Goal: Navigation & Orientation: Find specific page/section

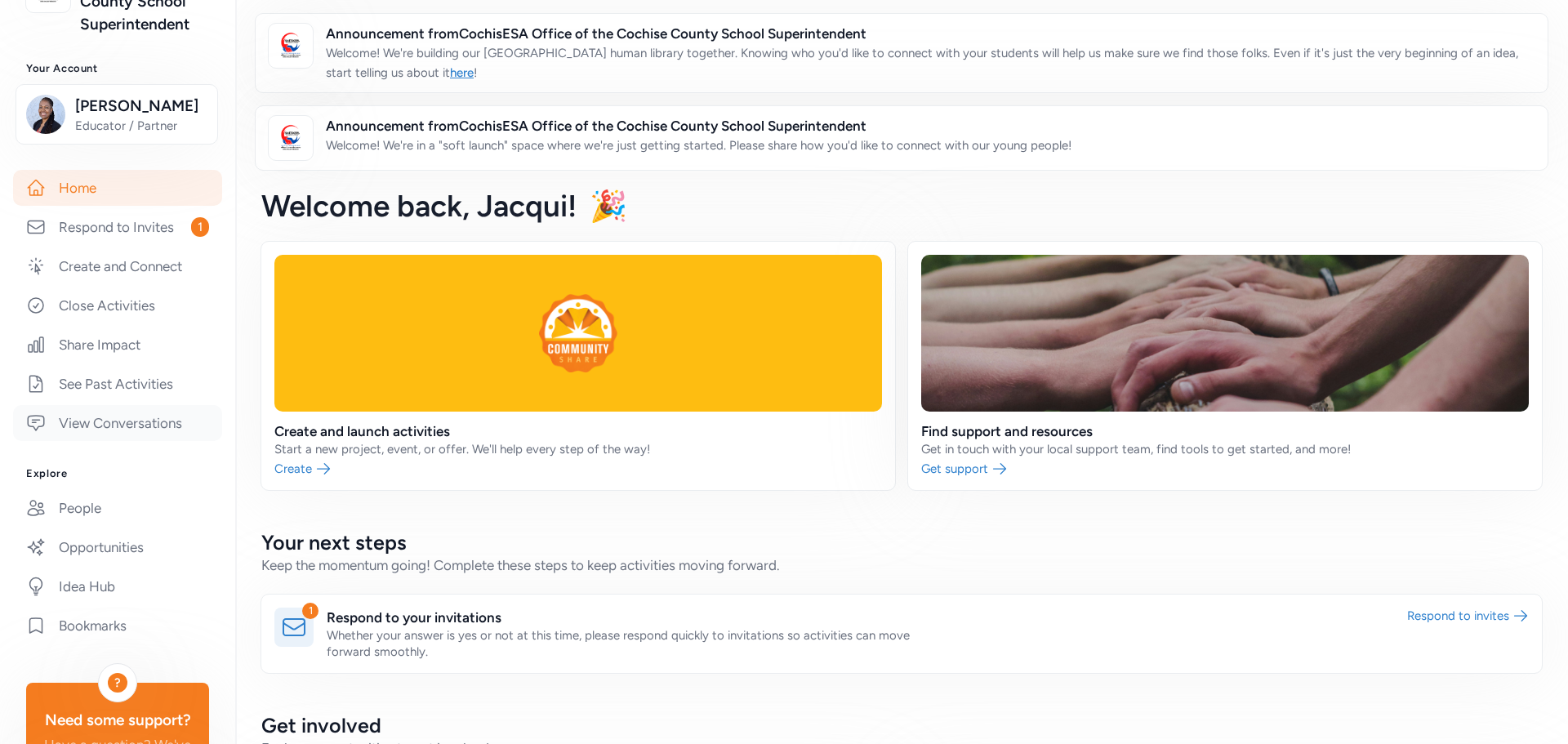
scroll to position [163, 0]
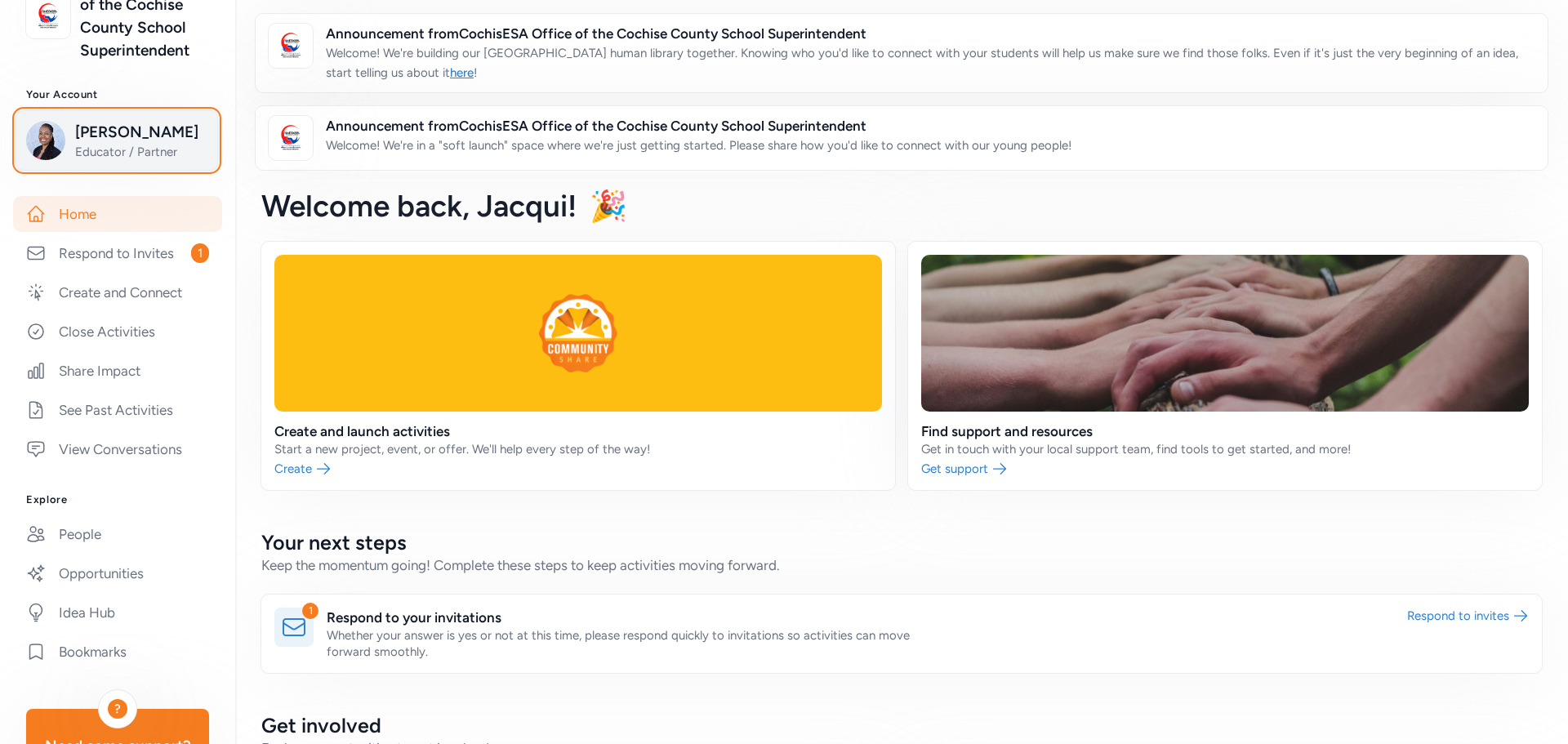
click at [41, 160] on img "button" at bounding box center [45, 140] width 39 height 39
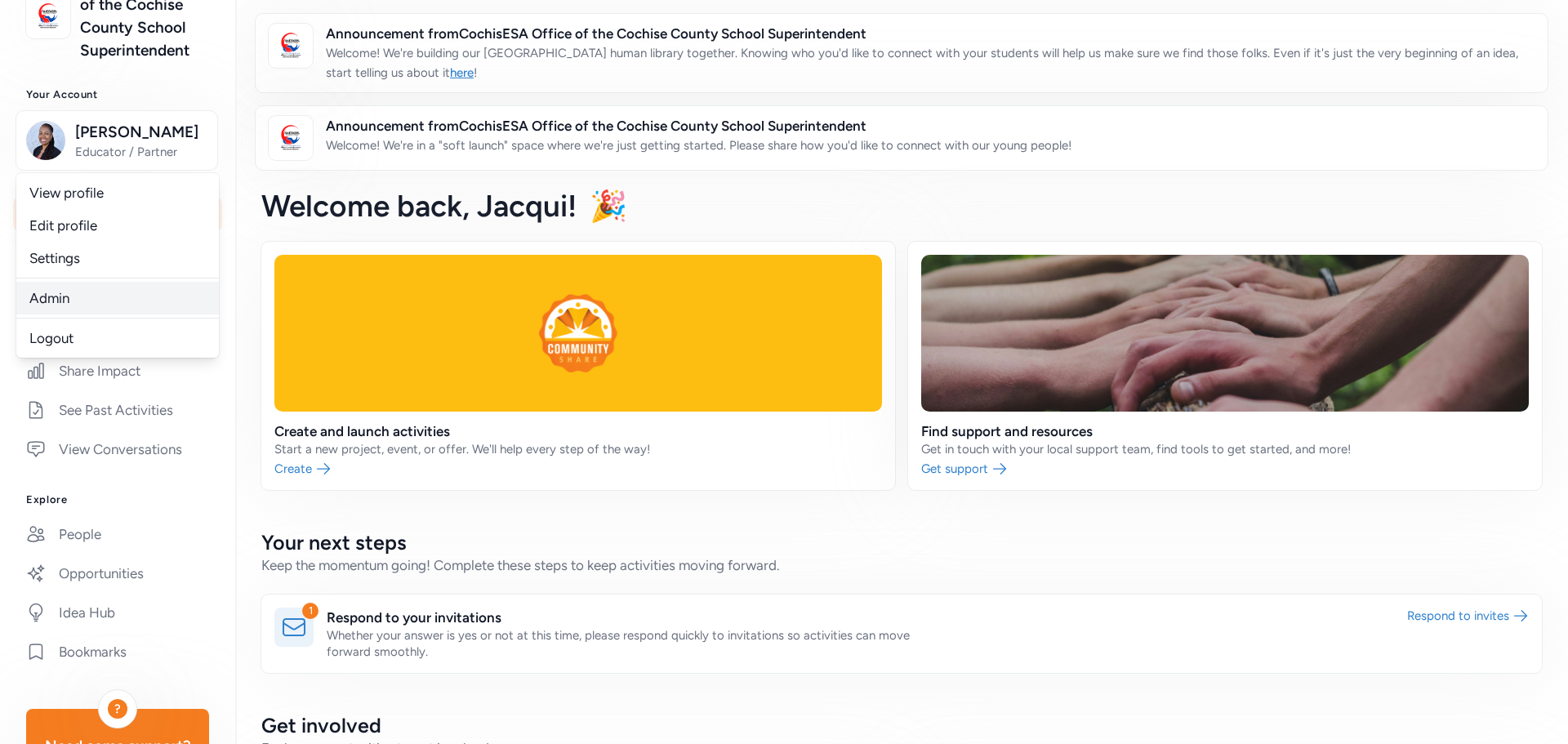
click at [49, 315] on link "Admin" at bounding box center [117, 297] width 202 height 32
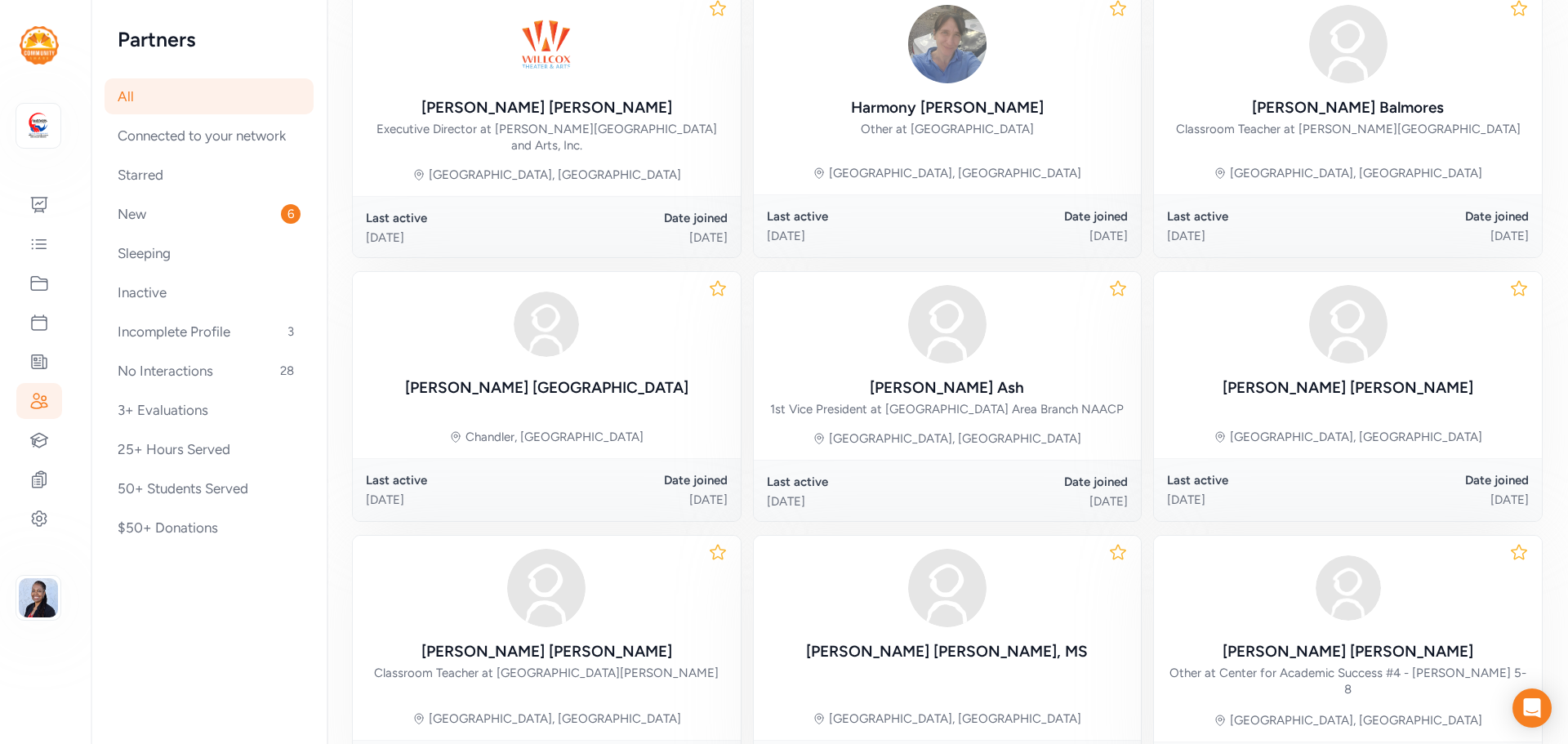
scroll to position [714, 0]
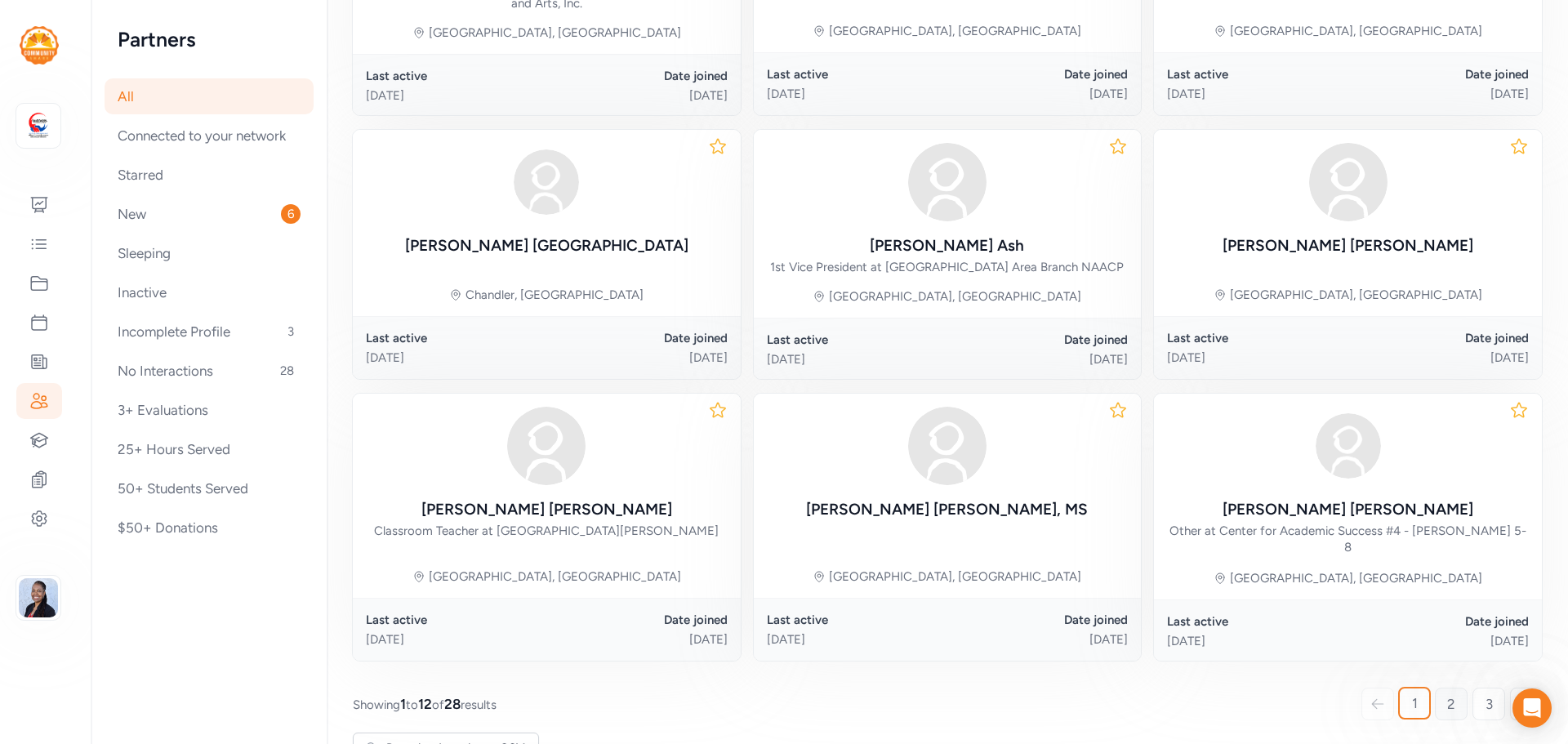
click at [1447, 694] on span "2" at bounding box center [1451, 703] width 8 height 19
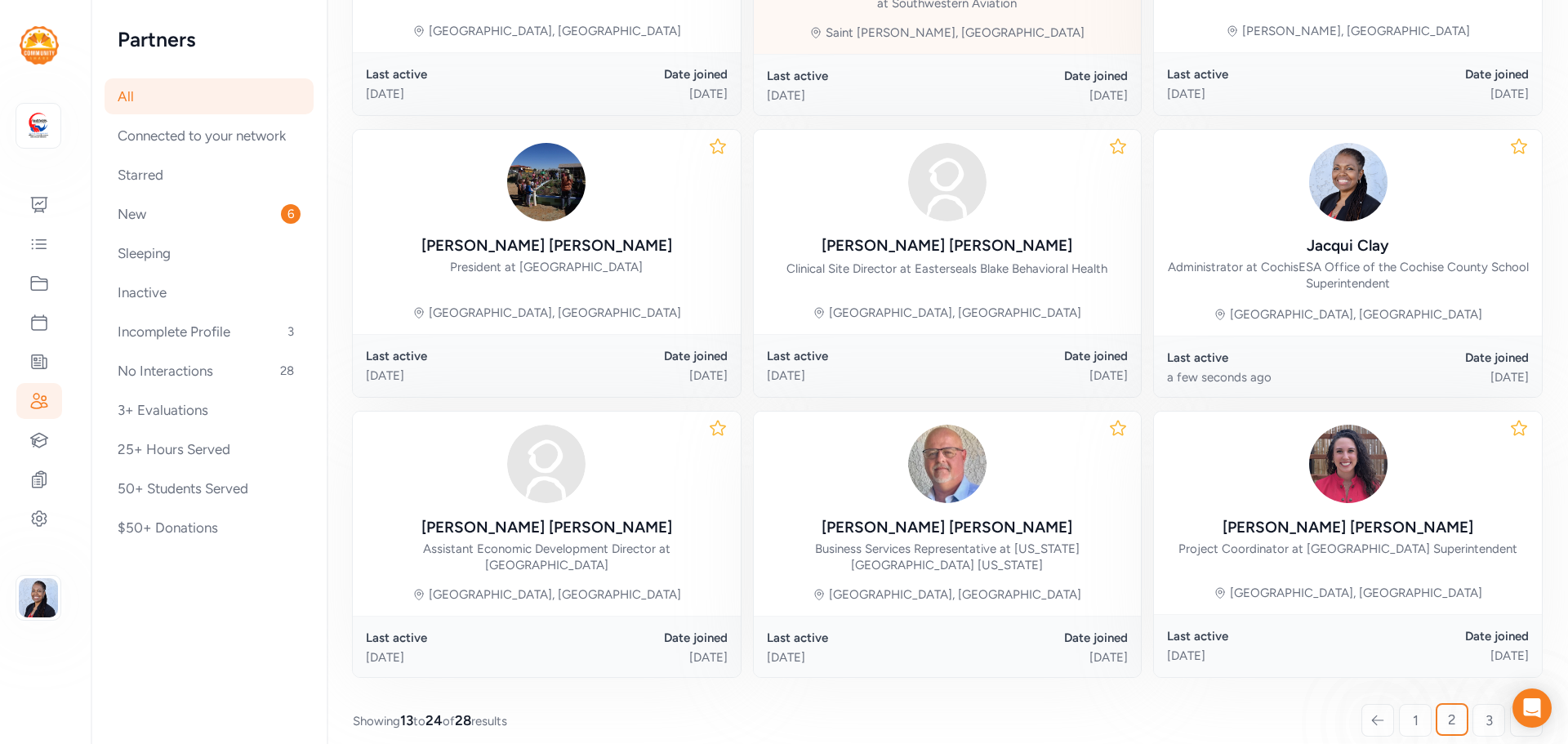
scroll to position [777, 0]
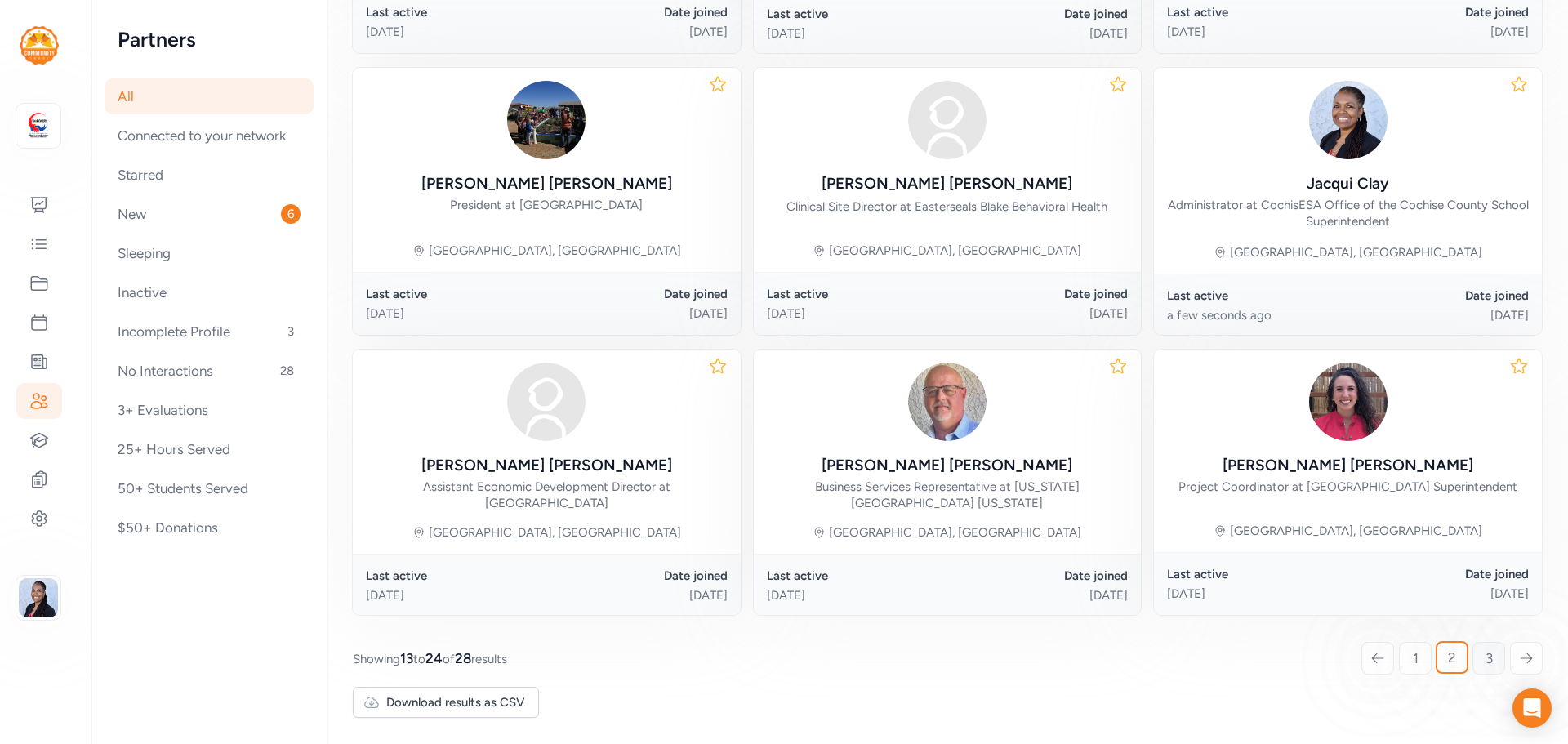
click at [1486, 651] on span "3" at bounding box center [1490, 657] width 7 height 19
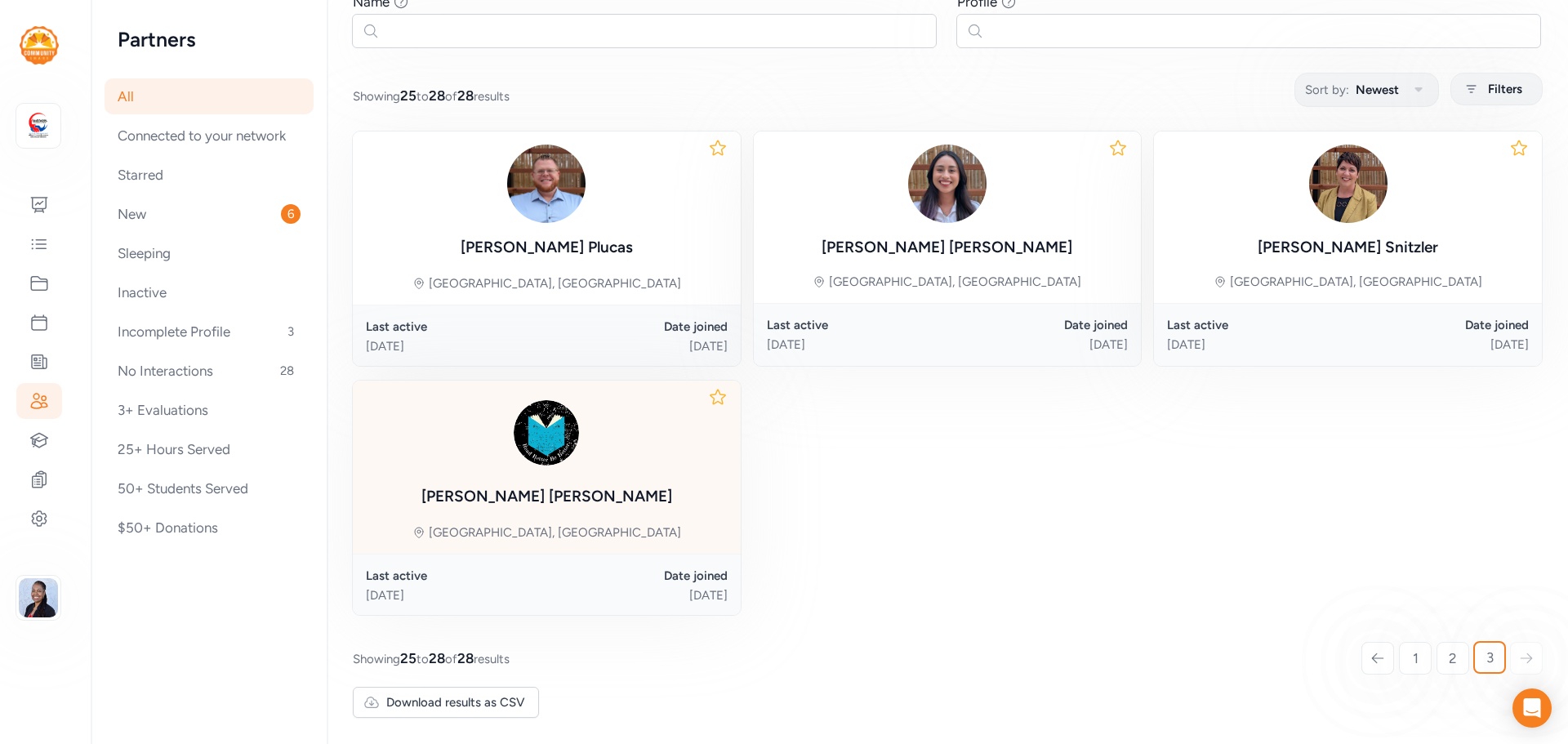
scroll to position [199, 0]
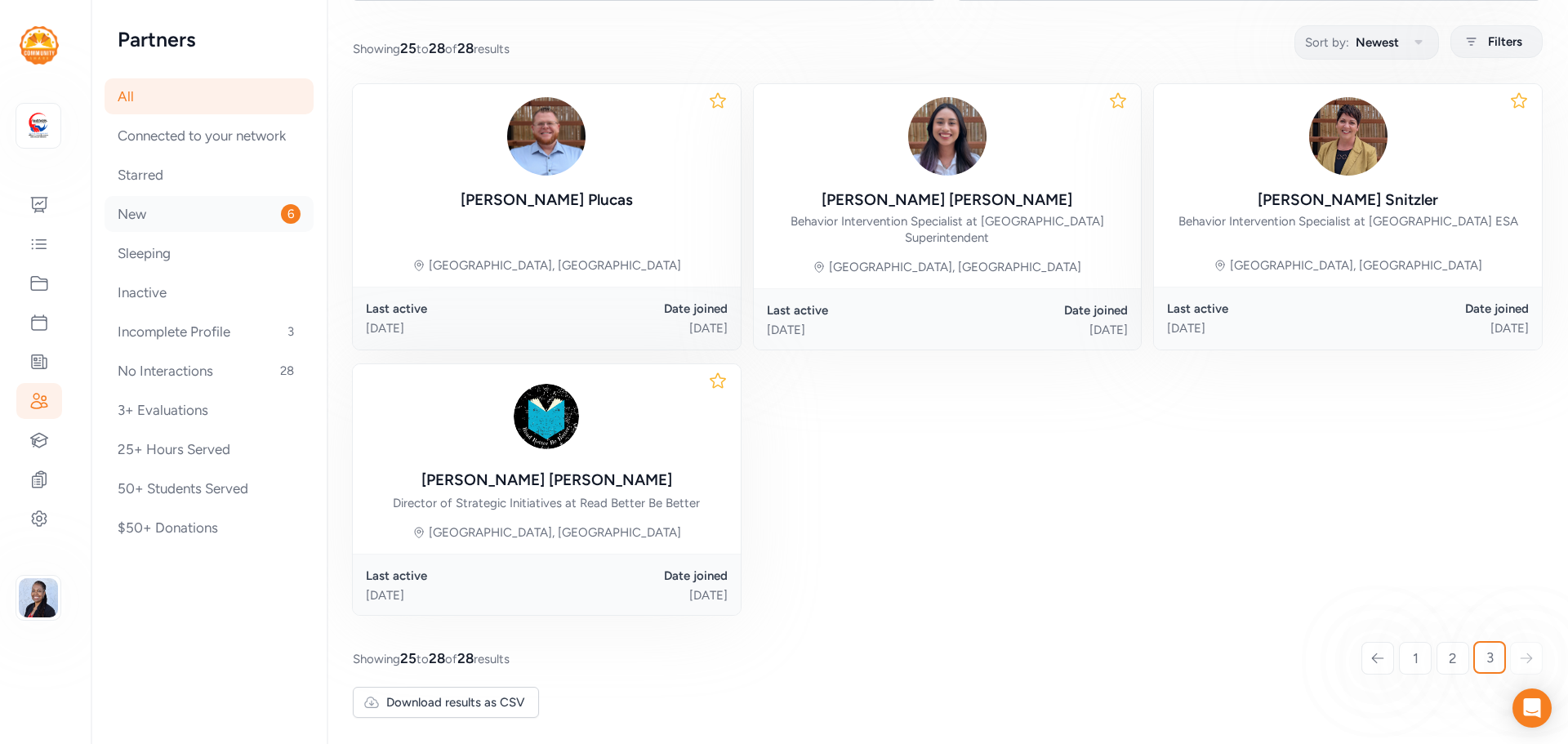
click at [179, 210] on div "New 6" at bounding box center [209, 213] width 209 height 36
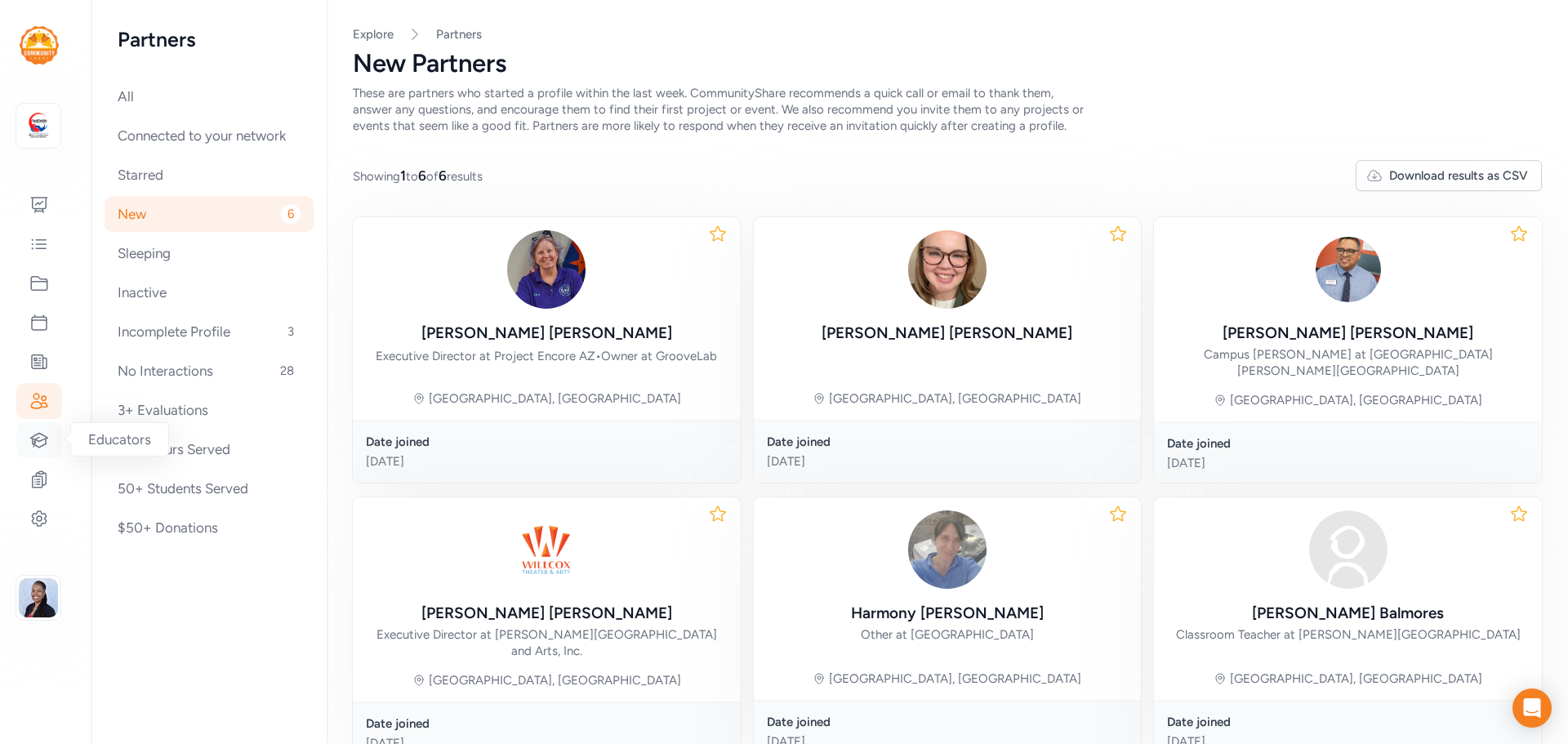
click at [41, 441] on icon at bounding box center [40, 439] width 18 height 14
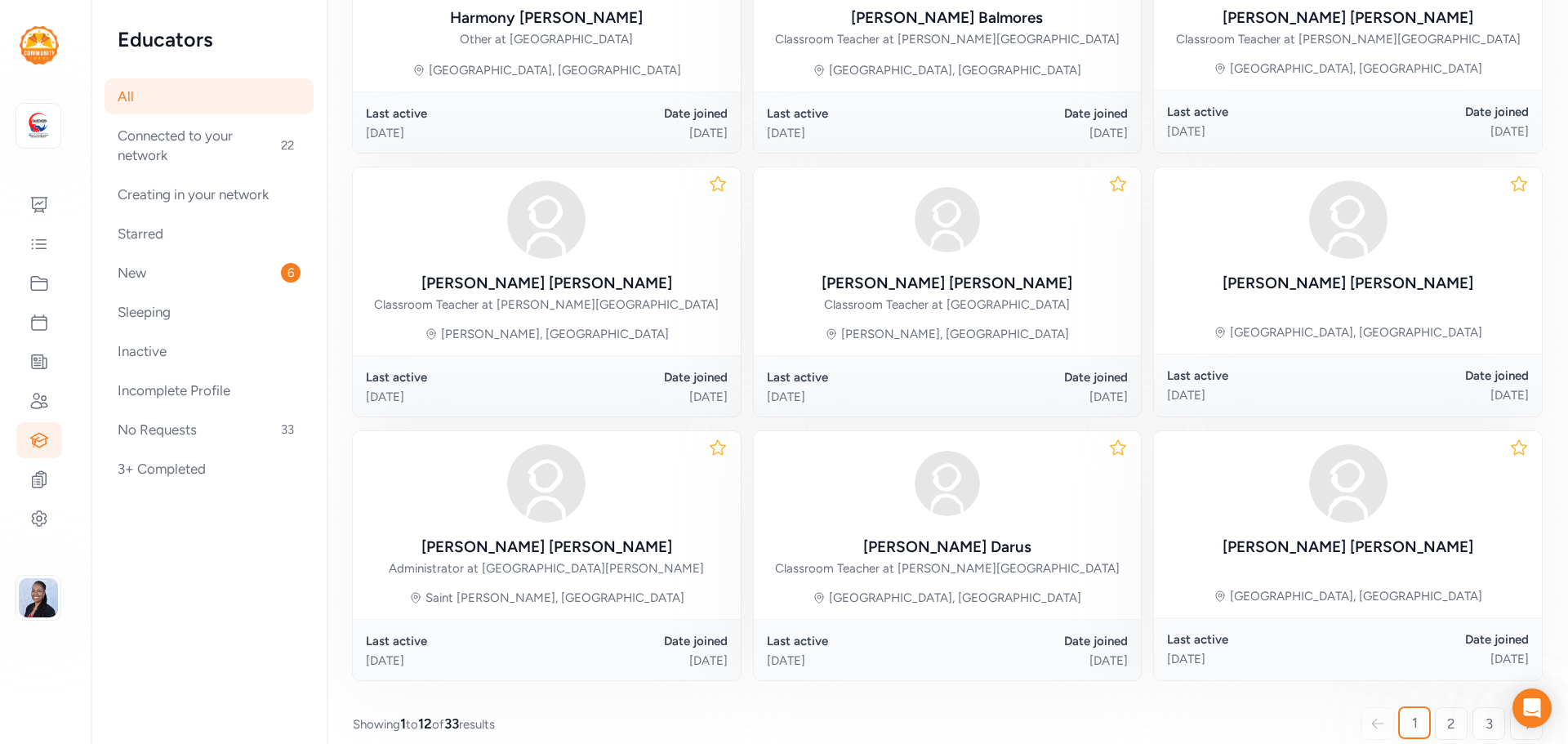
scroll to position [712, 0]
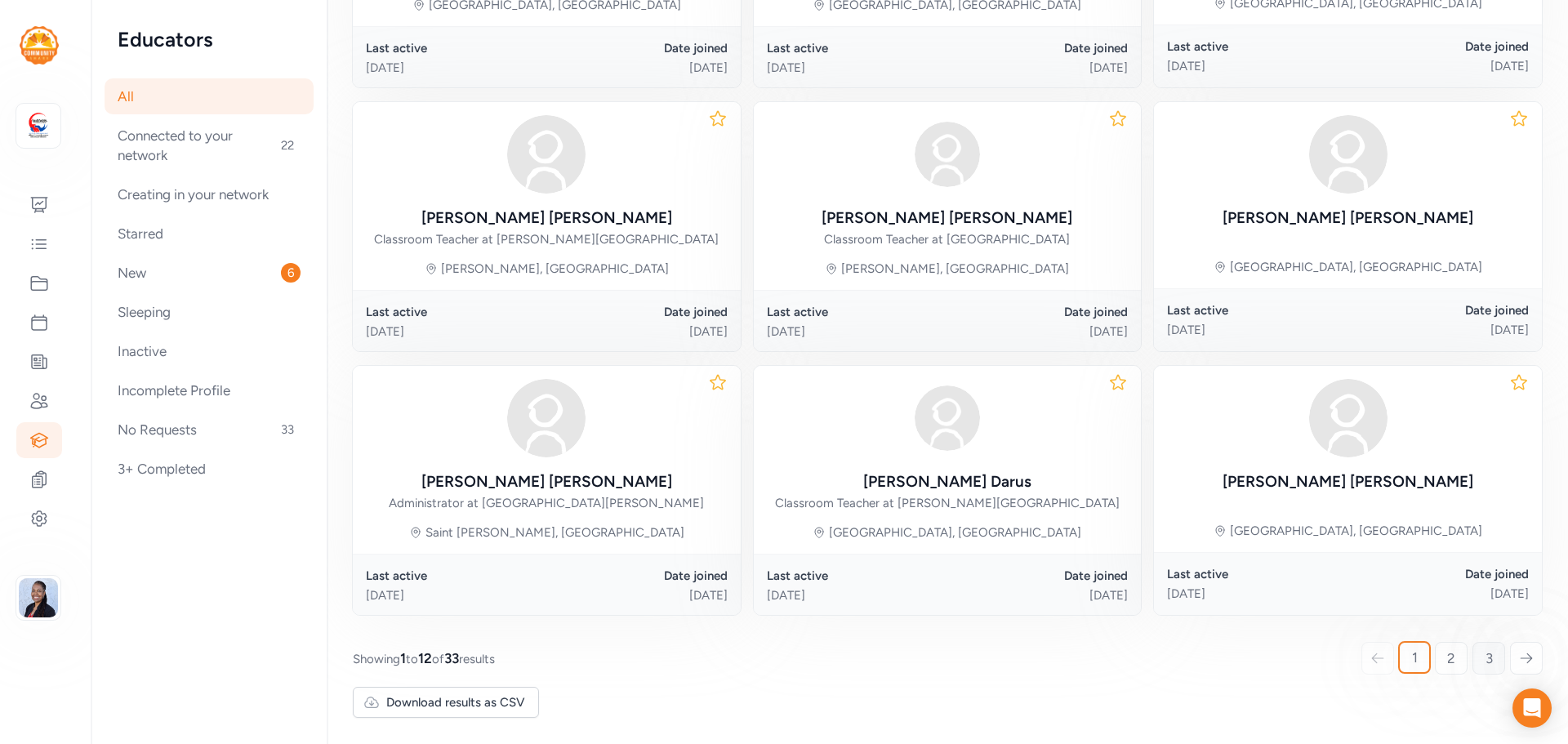
click at [1486, 664] on link "3" at bounding box center [1489, 657] width 32 height 32
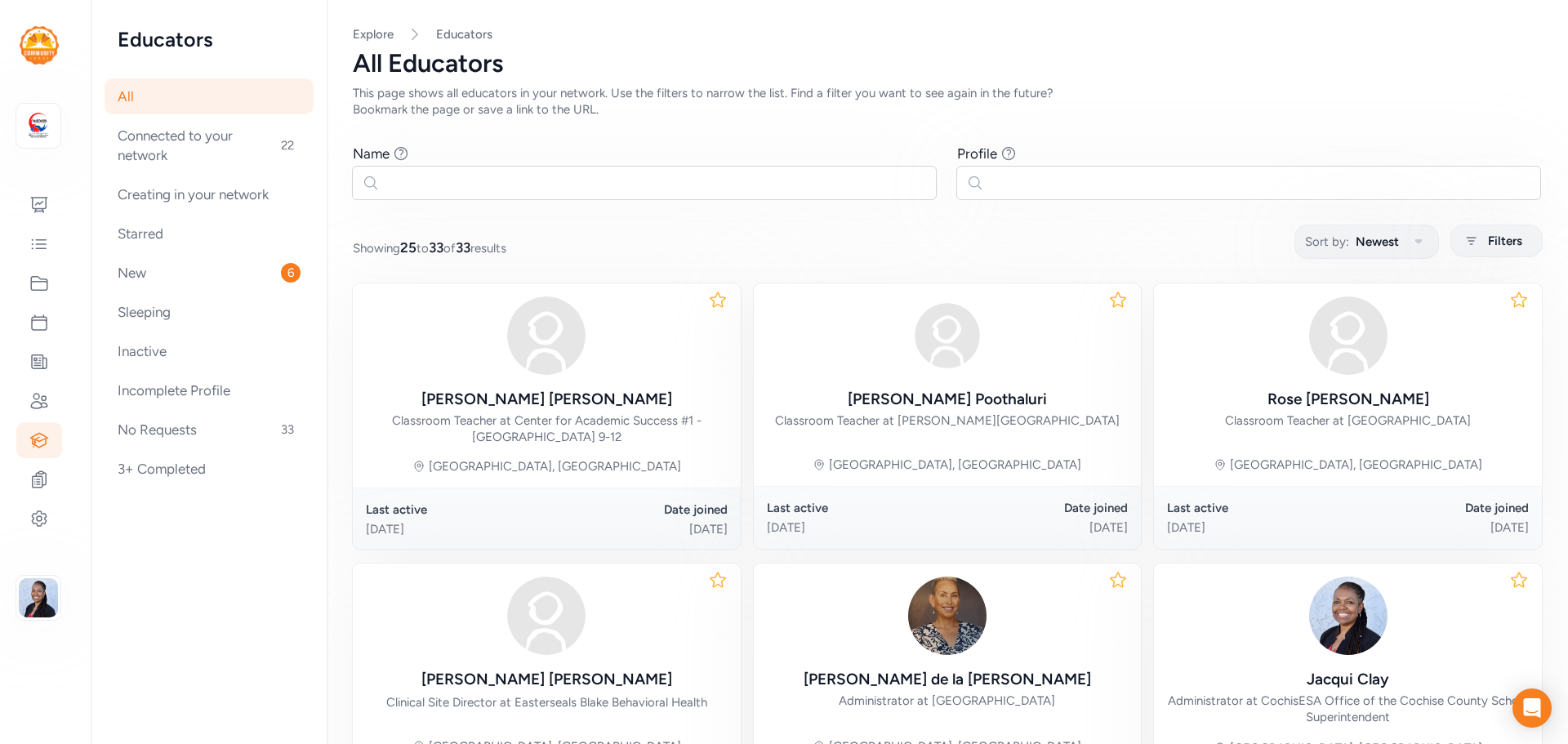
scroll to position [481, 0]
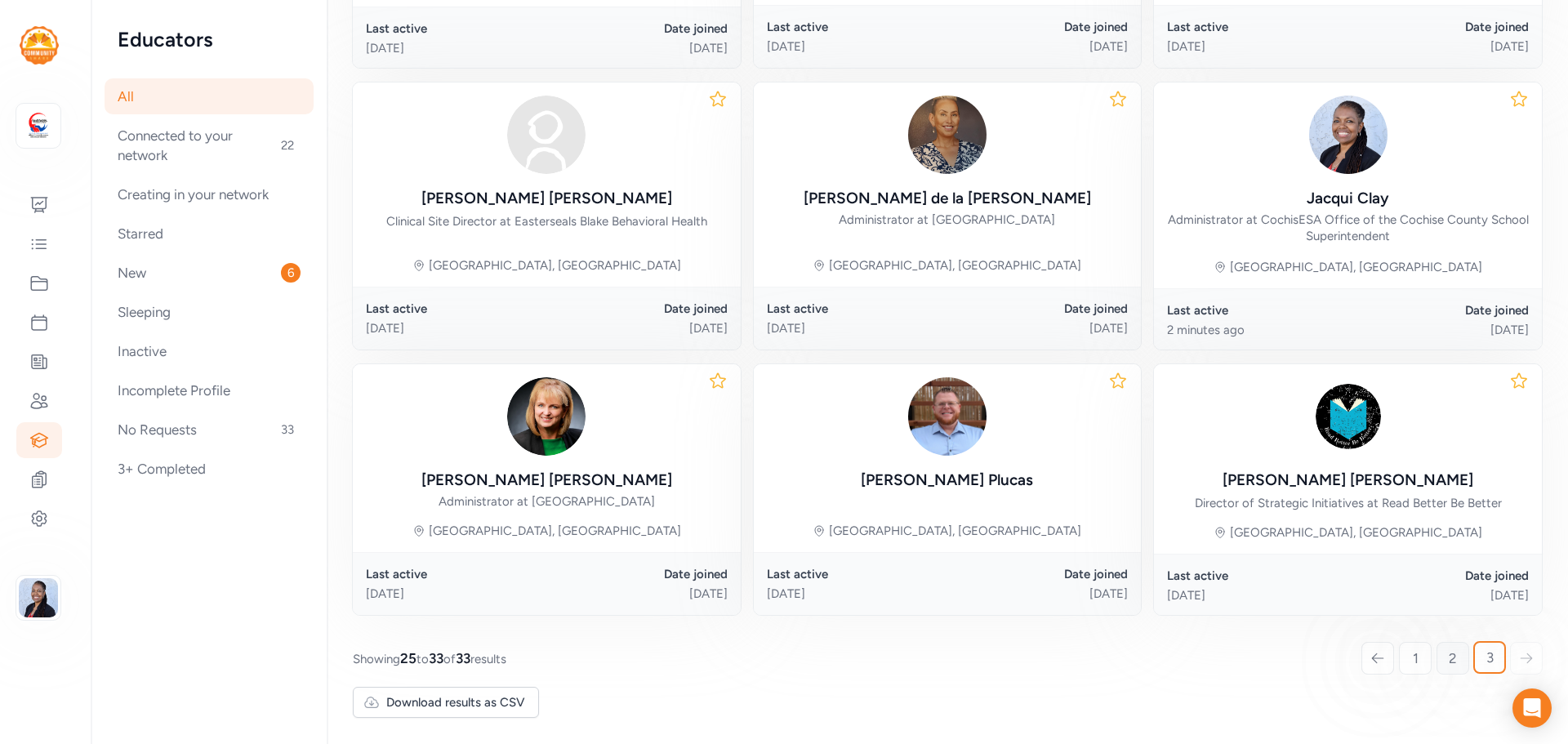
click at [1449, 663] on span "2" at bounding box center [1453, 657] width 8 height 19
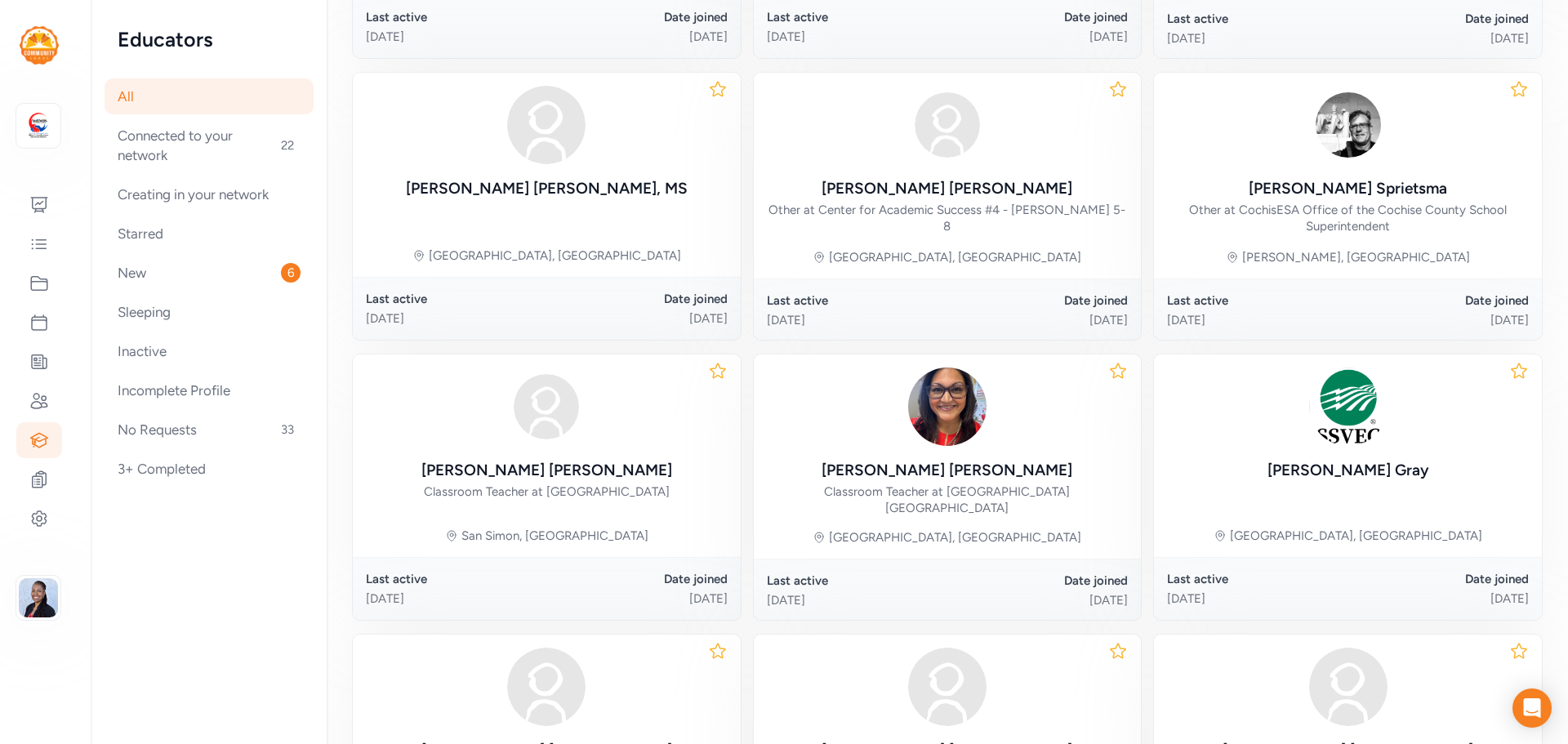
scroll to position [435, 0]
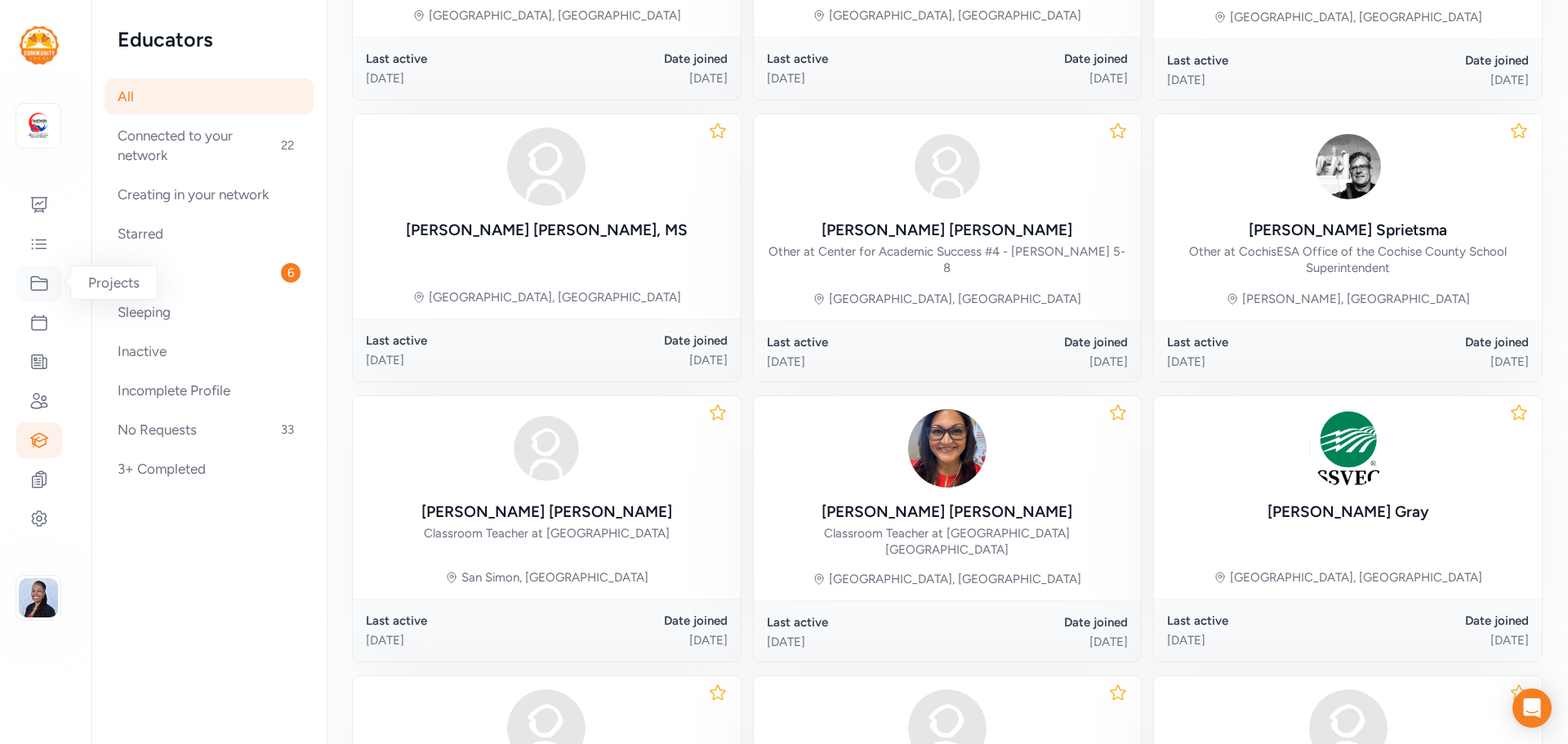
click at [43, 289] on icon at bounding box center [39, 282] width 19 height 19
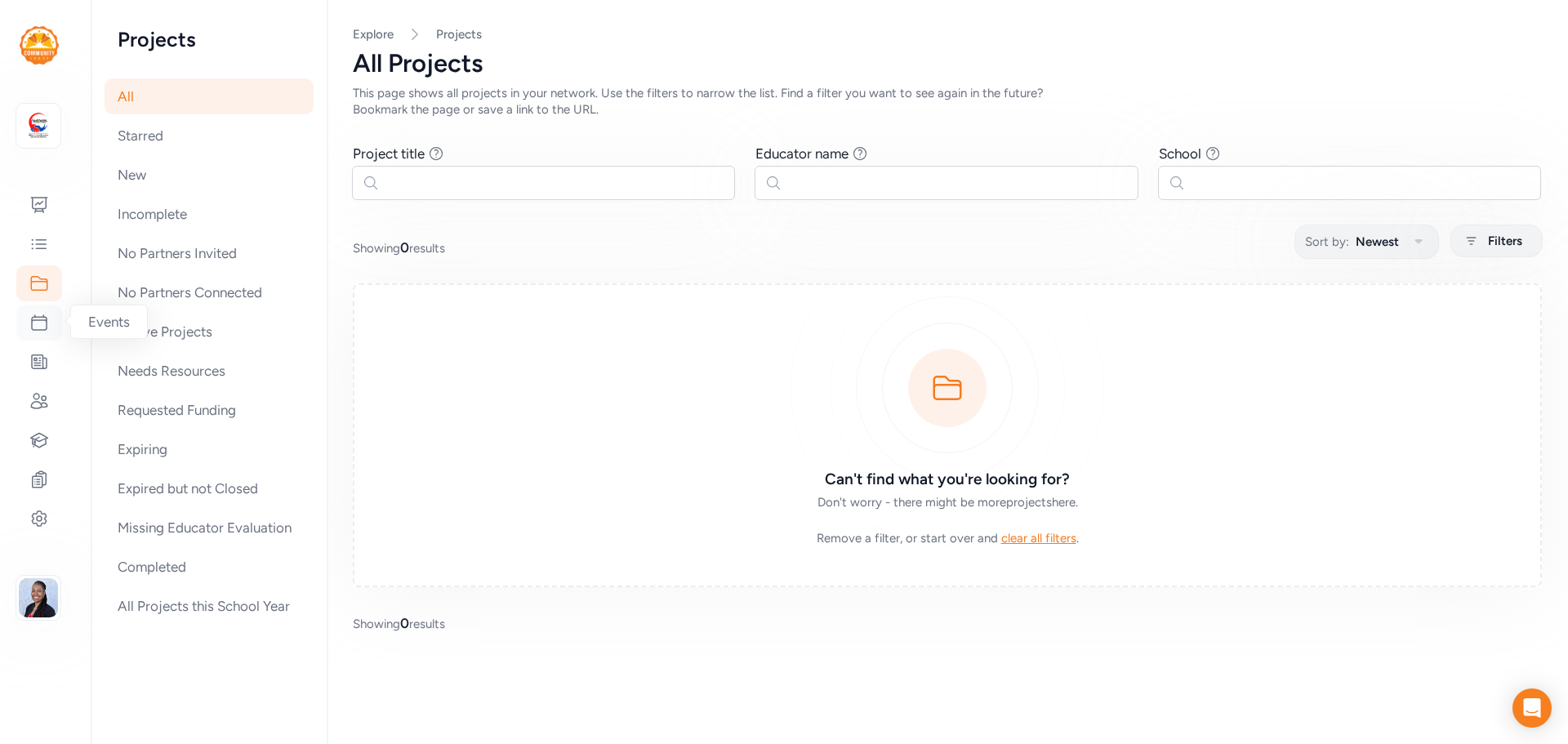
click at [40, 322] on icon at bounding box center [39, 322] width 19 height 19
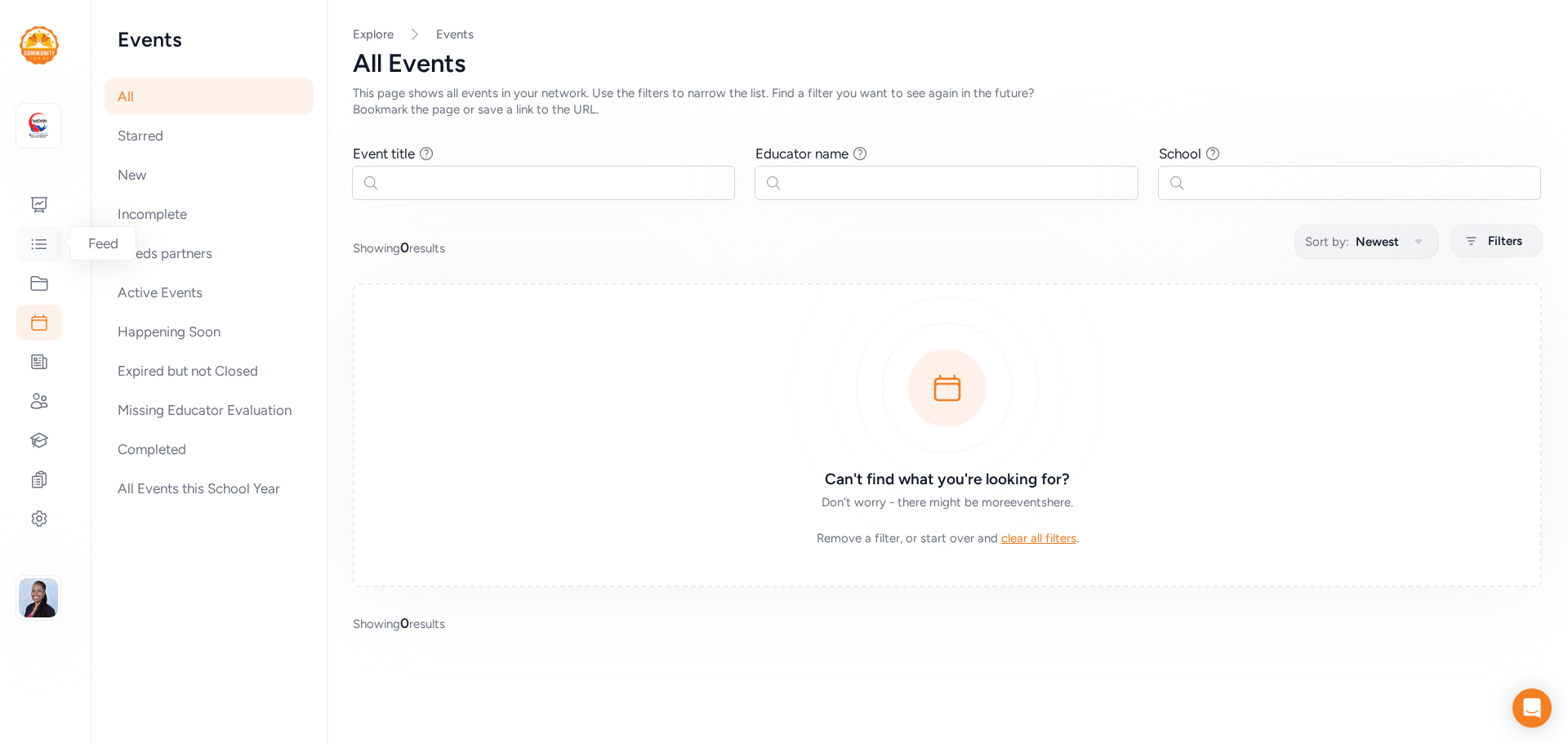
click at [36, 241] on icon at bounding box center [39, 244] width 19 height 19
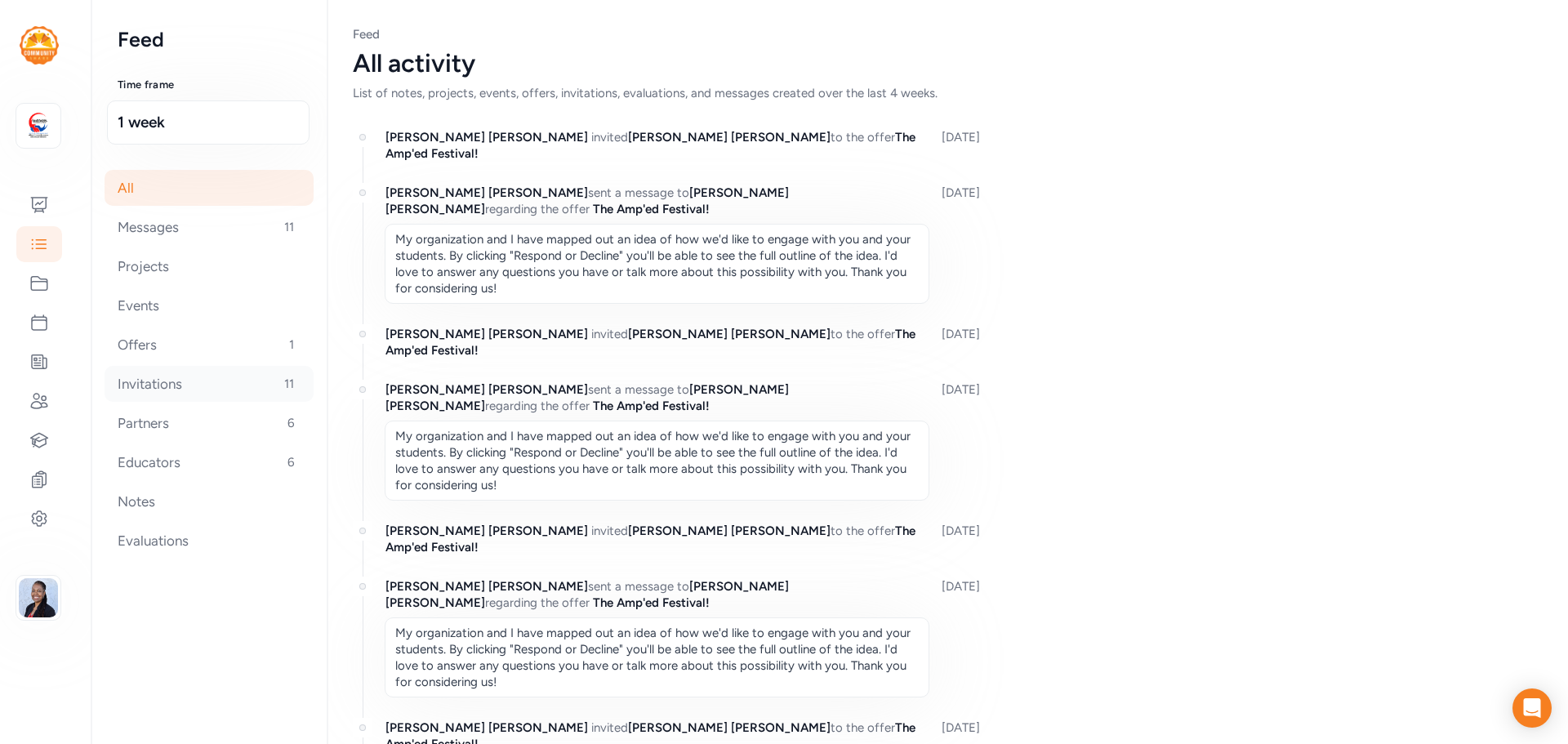
click at [104, 386] on div "Invitations 11" at bounding box center [209, 383] width 209 height 36
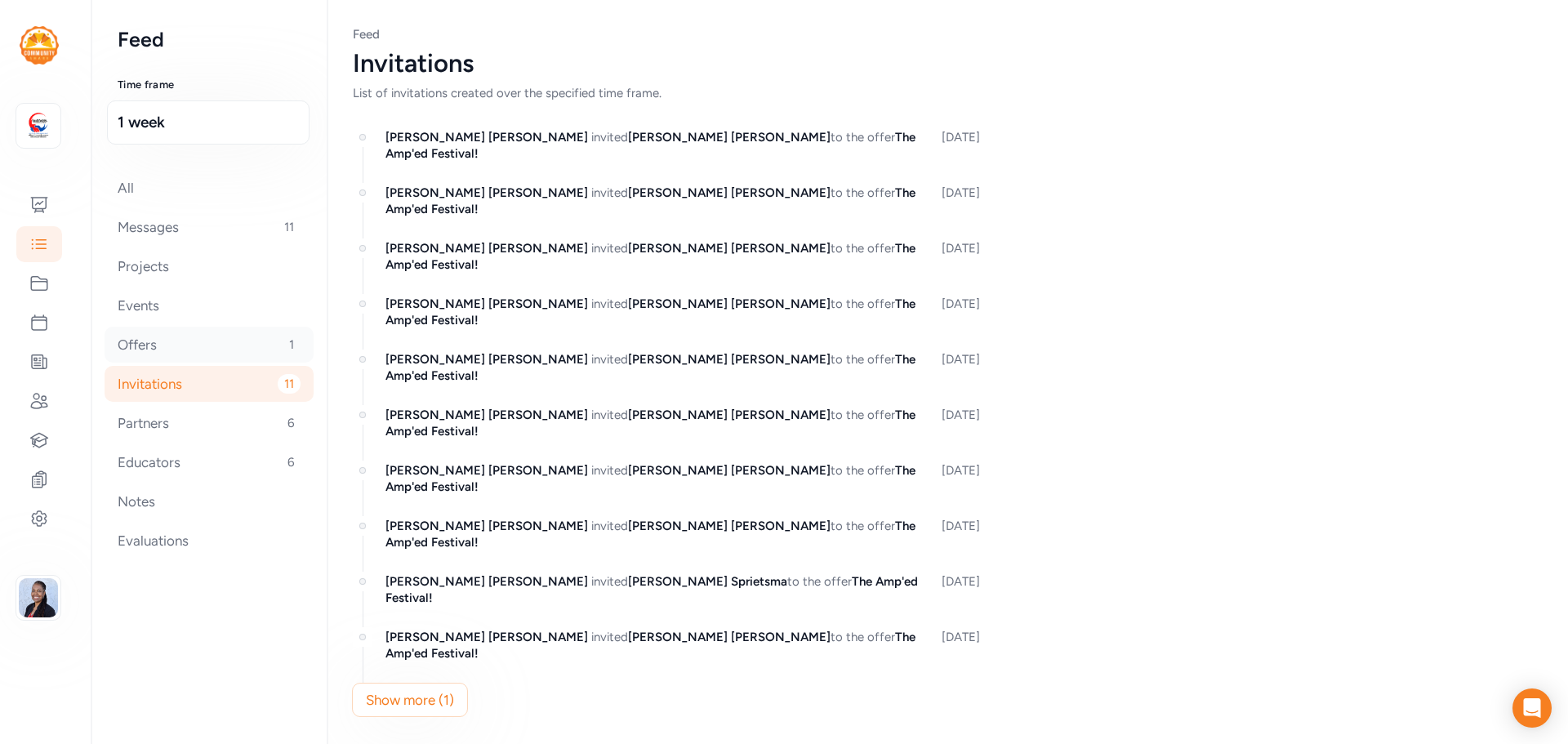
click at [155, 344] on div "Offers 1" at bounding box center [209, 344] width 209 height 36
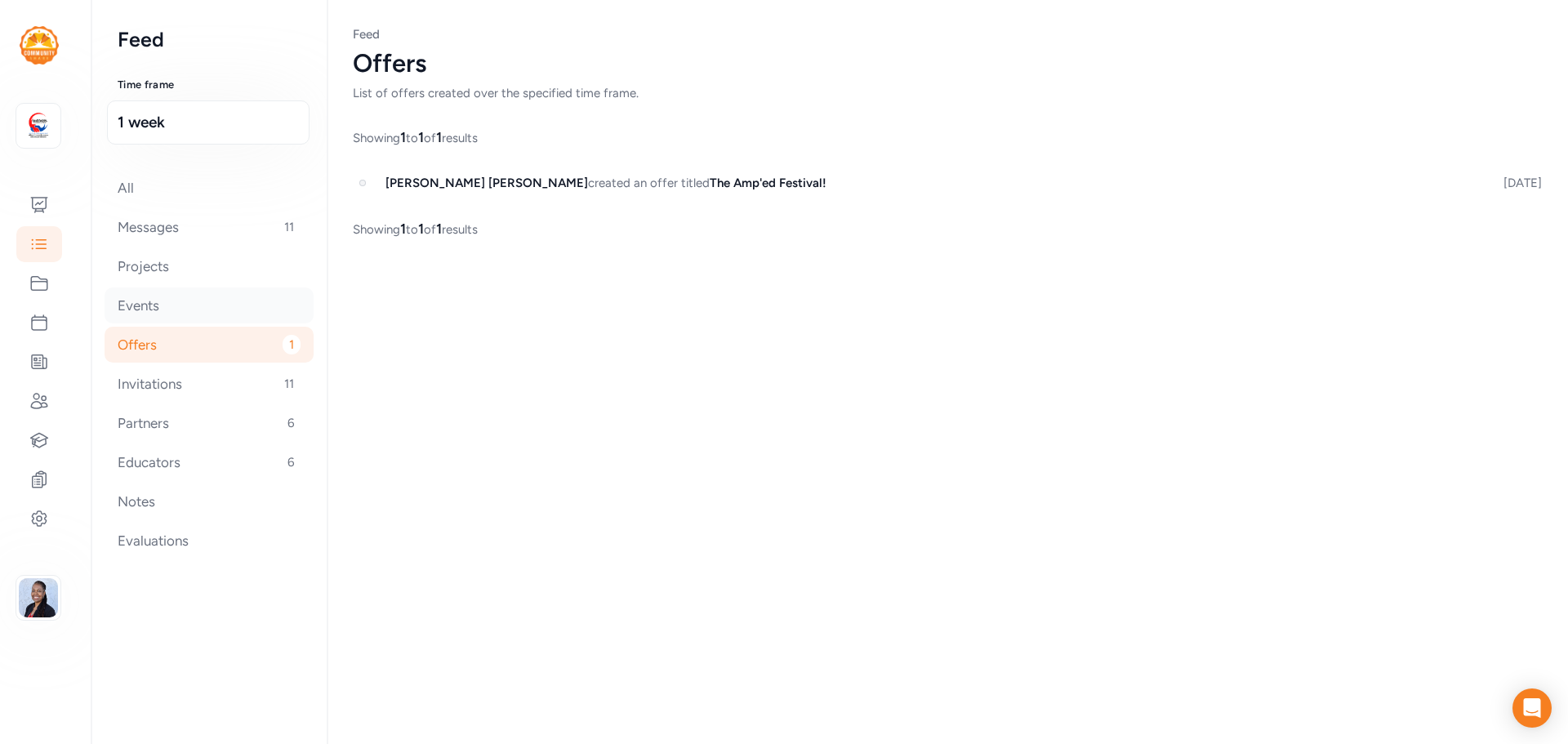
click at [162, 305] on div "Events" at bounding box center [209, 305] width 209 height 36
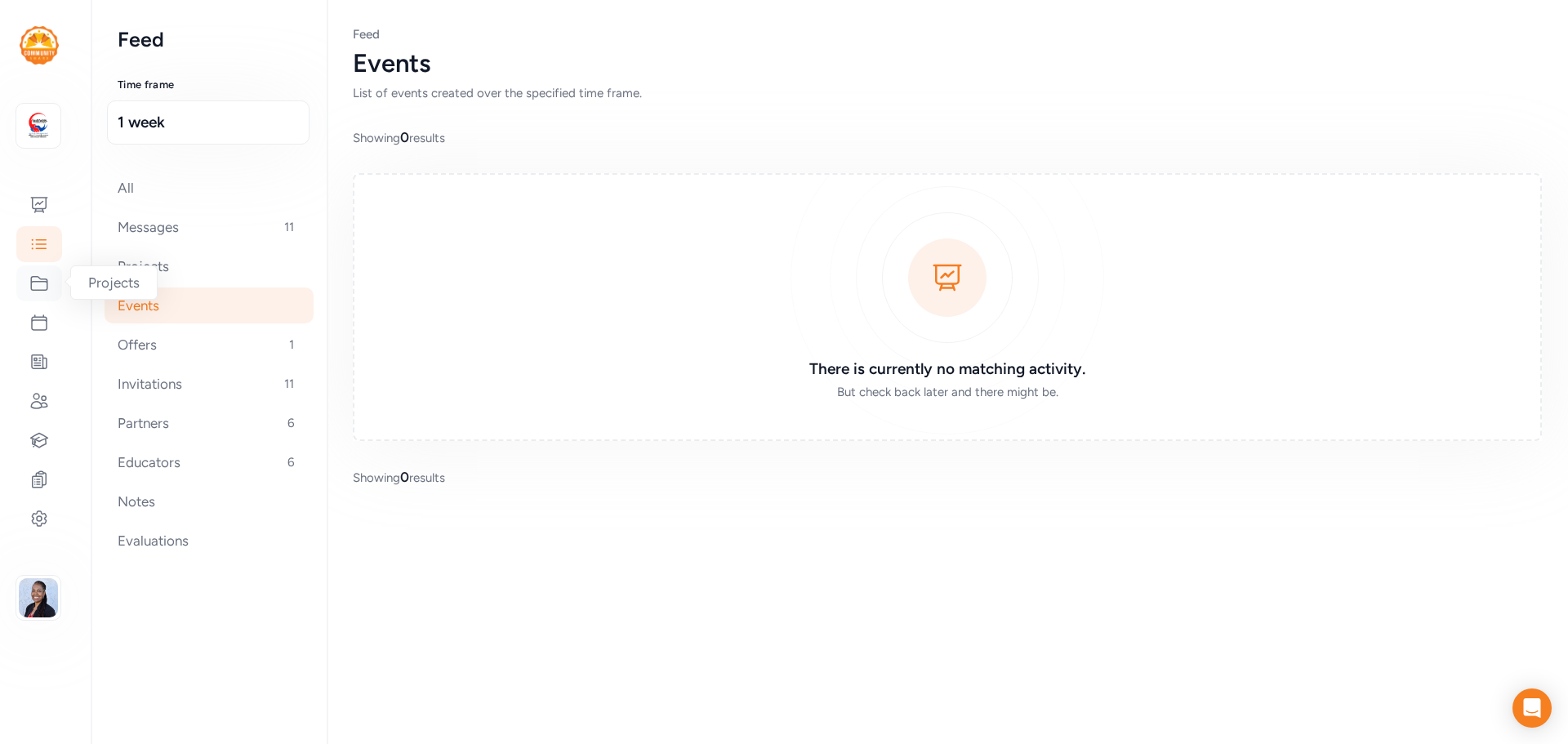
click at [40, 288] on icon at bounding box center [39, 282] width 19 height 19
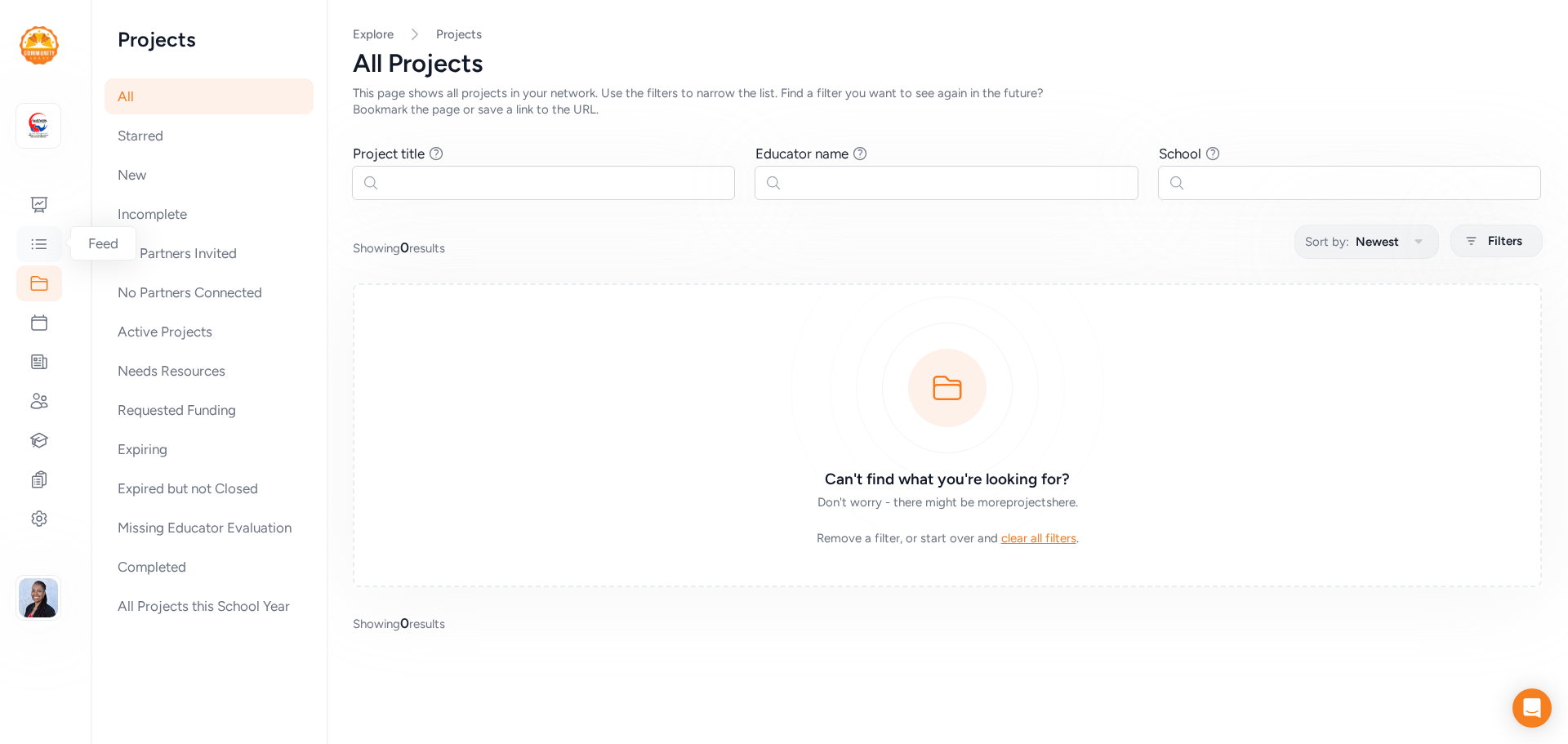
click at [31, 245] on icon at bounding box center [39, 244] width 19 height 19
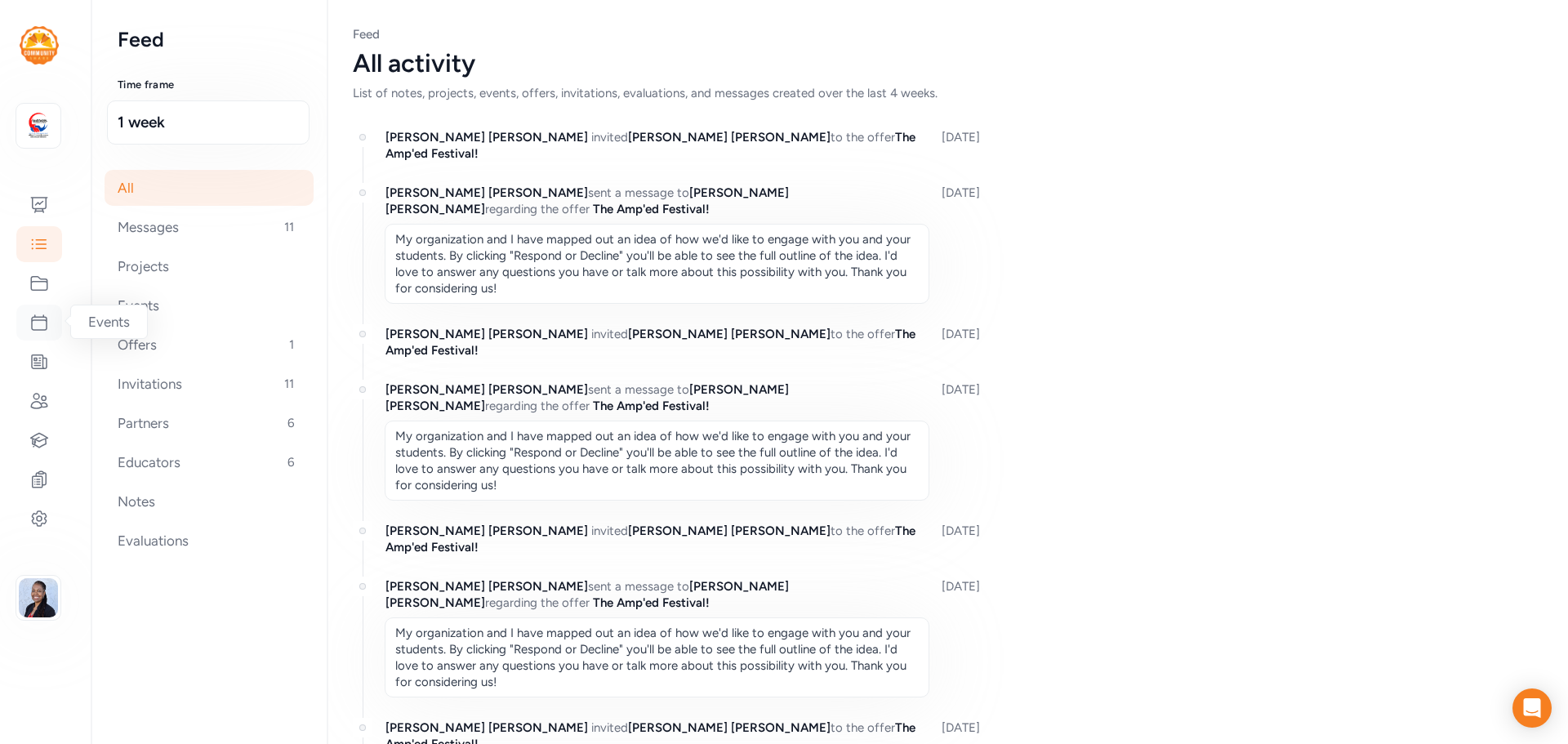
click at [42, 322] on icon at bounding box center [39, 322] width 19 height 19
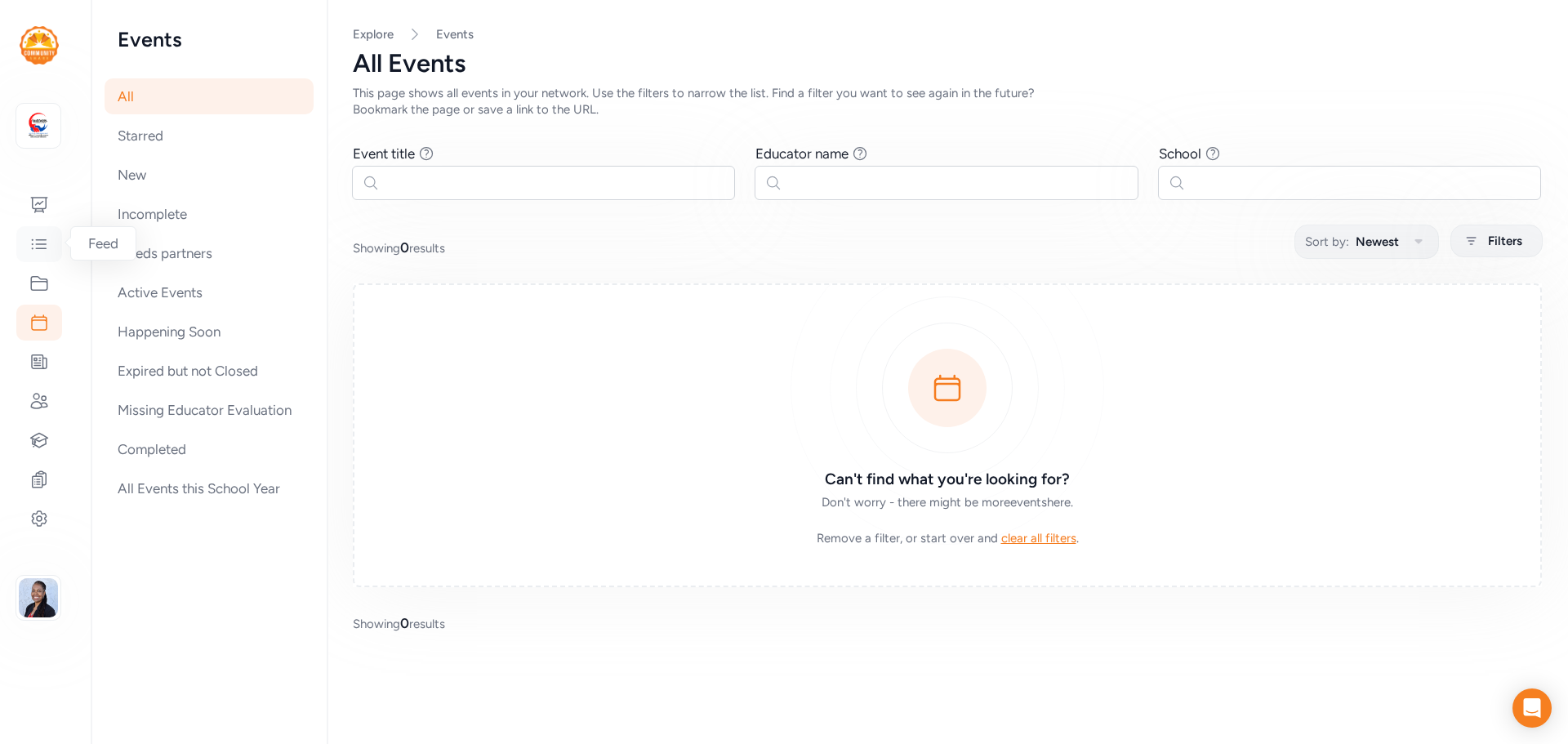
click at [46, 257] on div at bounding box center [40, 244] width 46 height 36
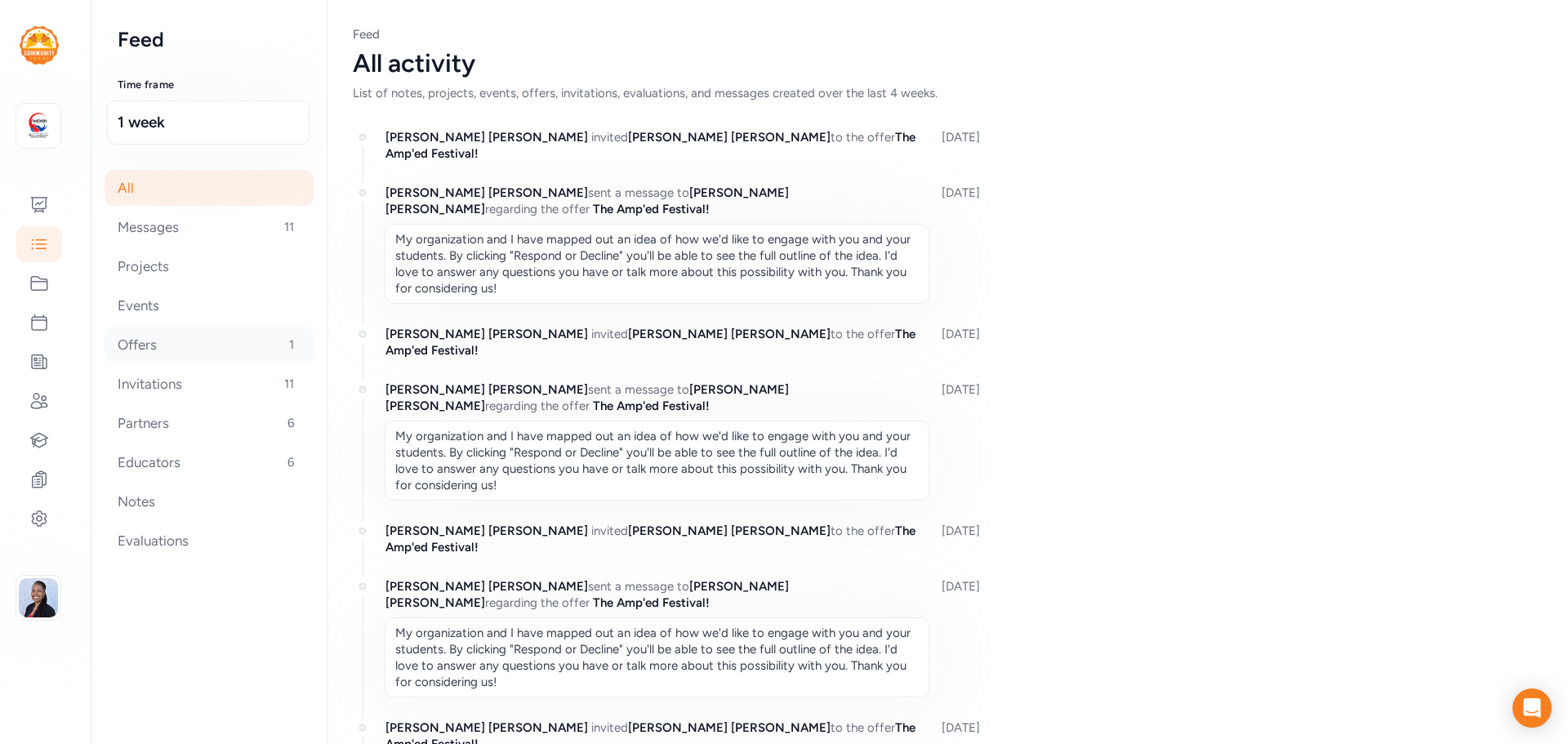
click at [130, 336] on div "Offers 1" at bounding box center [209, 344] width 209 height 36
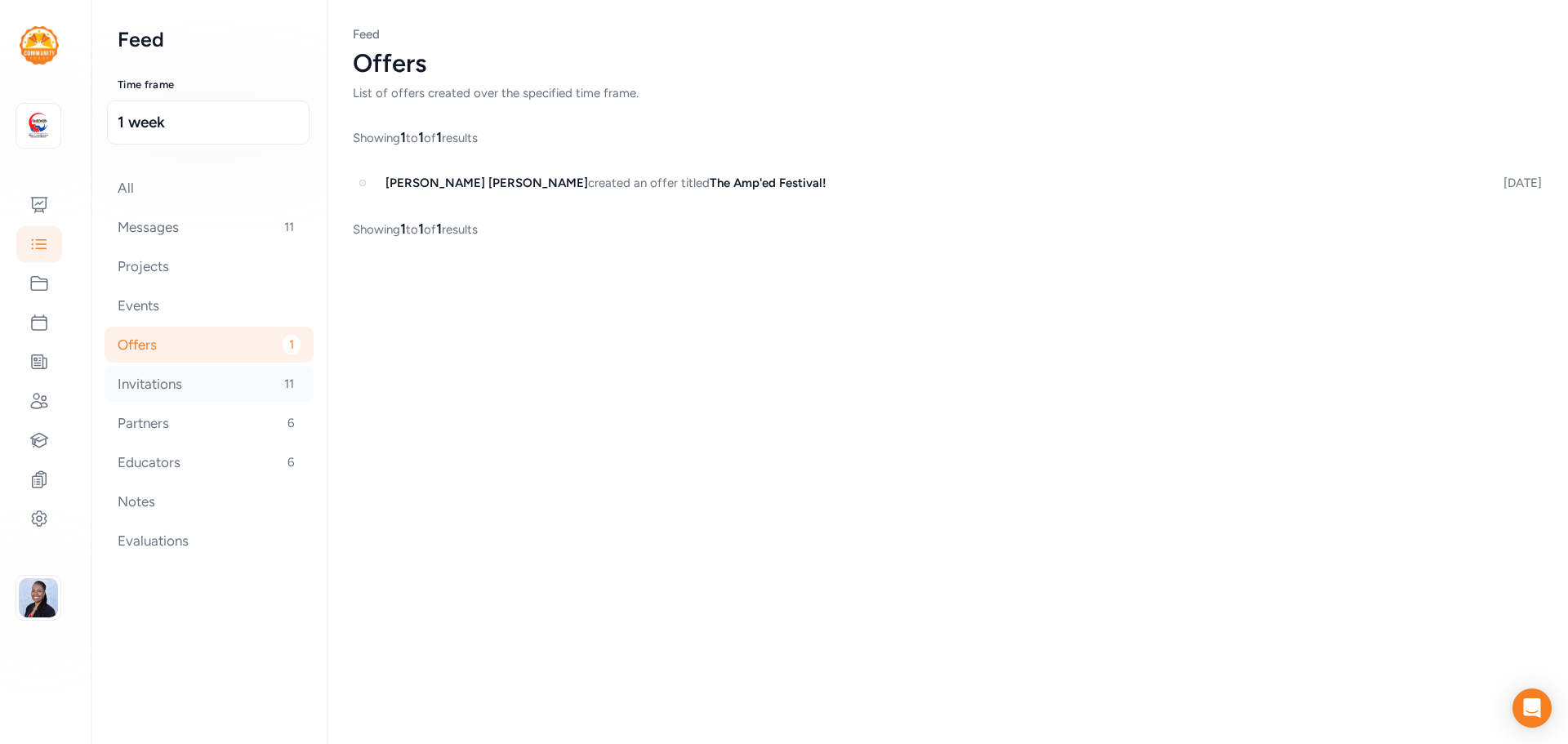
click at [150, 388] on div "Invitations 11" at bounding box center [209, 383] width 209 height 36
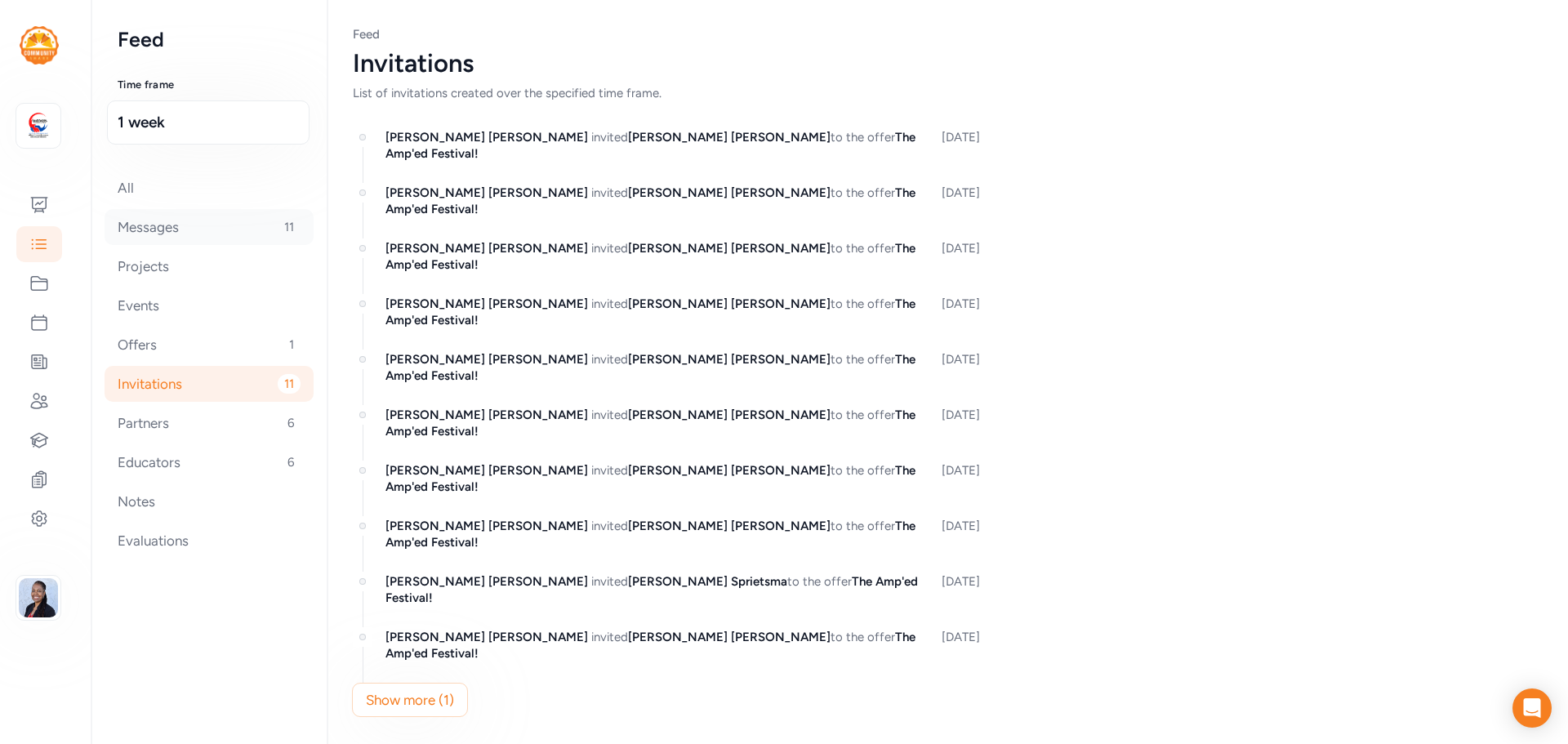
click at [148, 231] on div "Messages 11" at bounding box center [209, 226] width 209 height 36
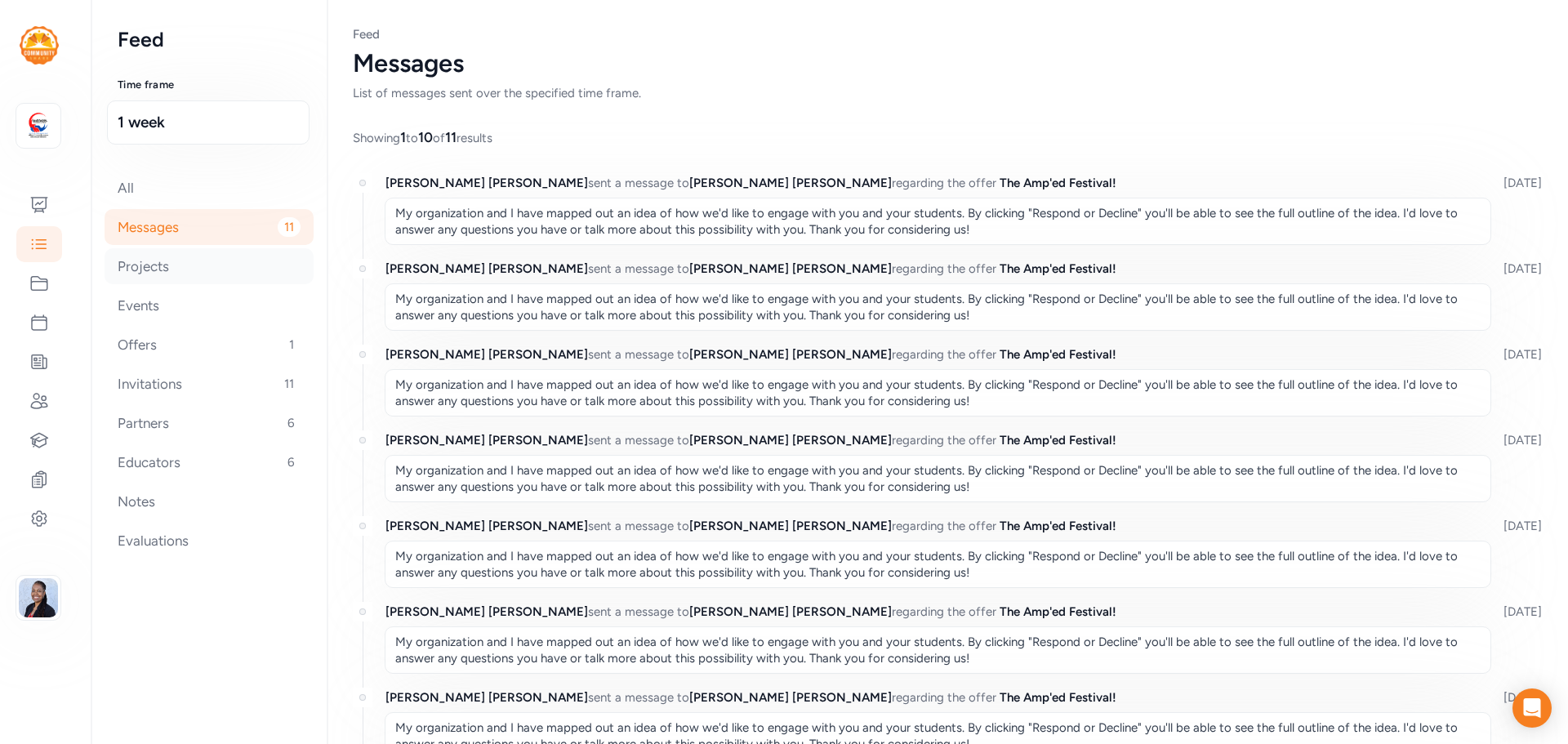
click at [148, 258] on div "Projects" at bounding box center [209, 266] width 209 height 36
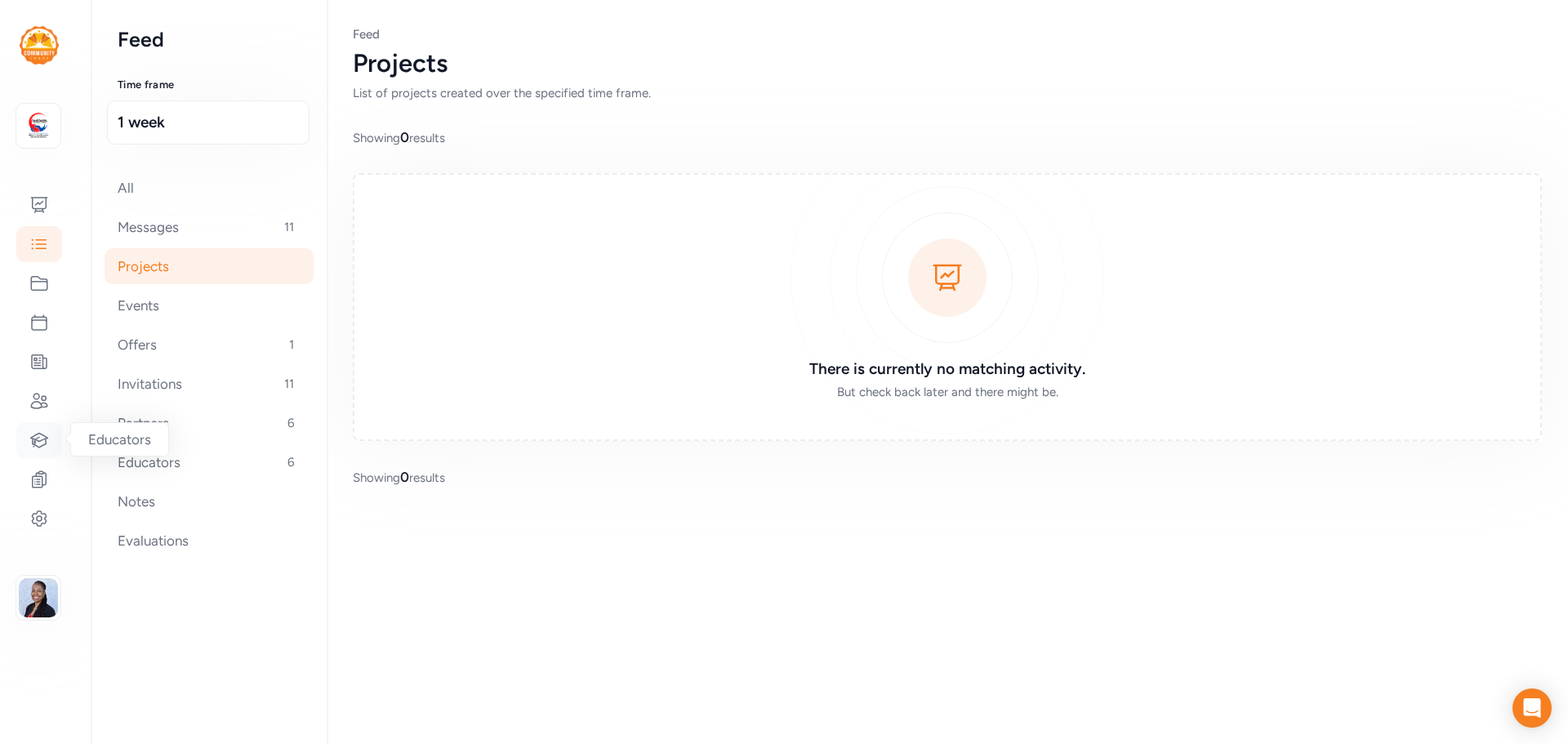
click at [41, 430] on icon at bounding box center [39, 439] width 19 height 19
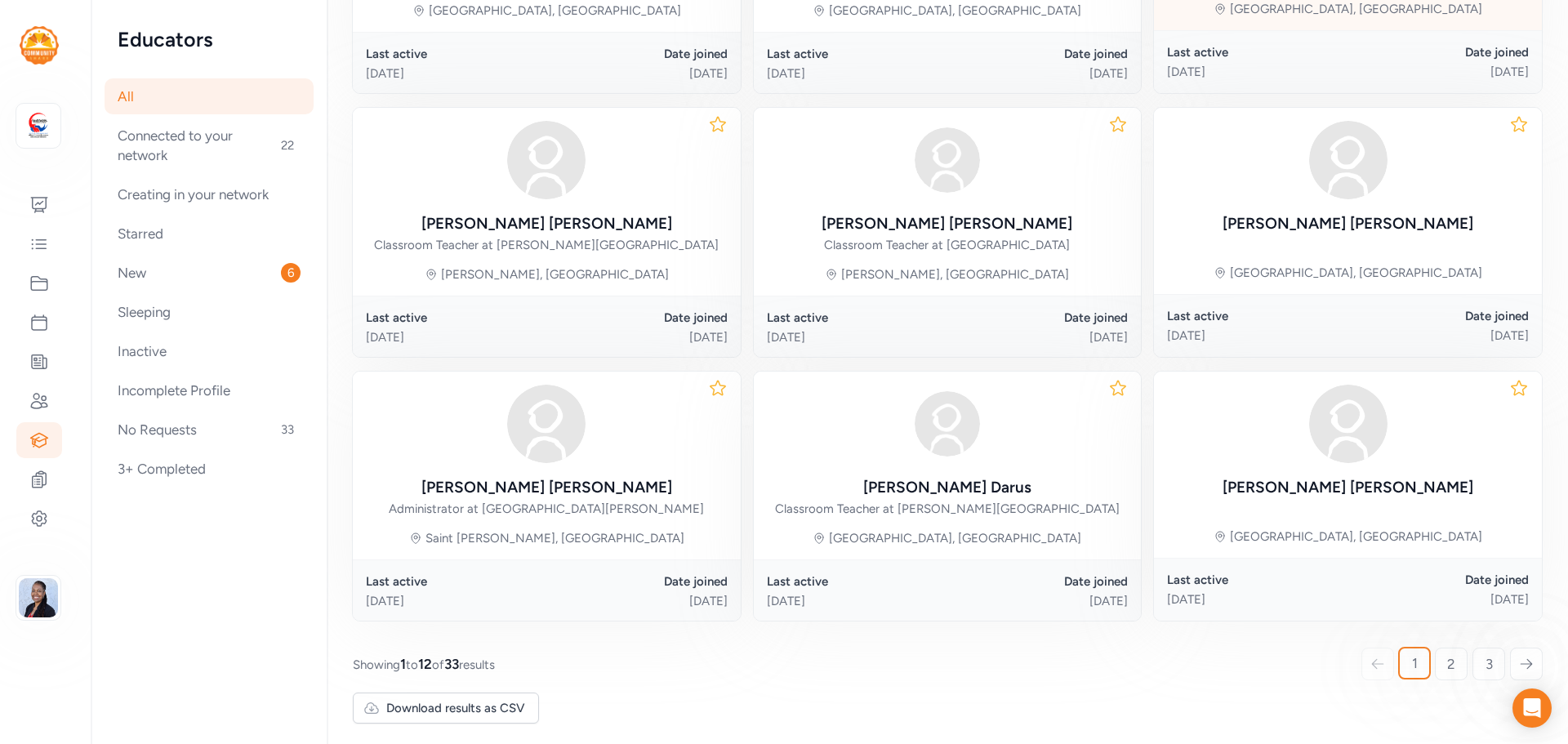
scroll to position [712, 0]
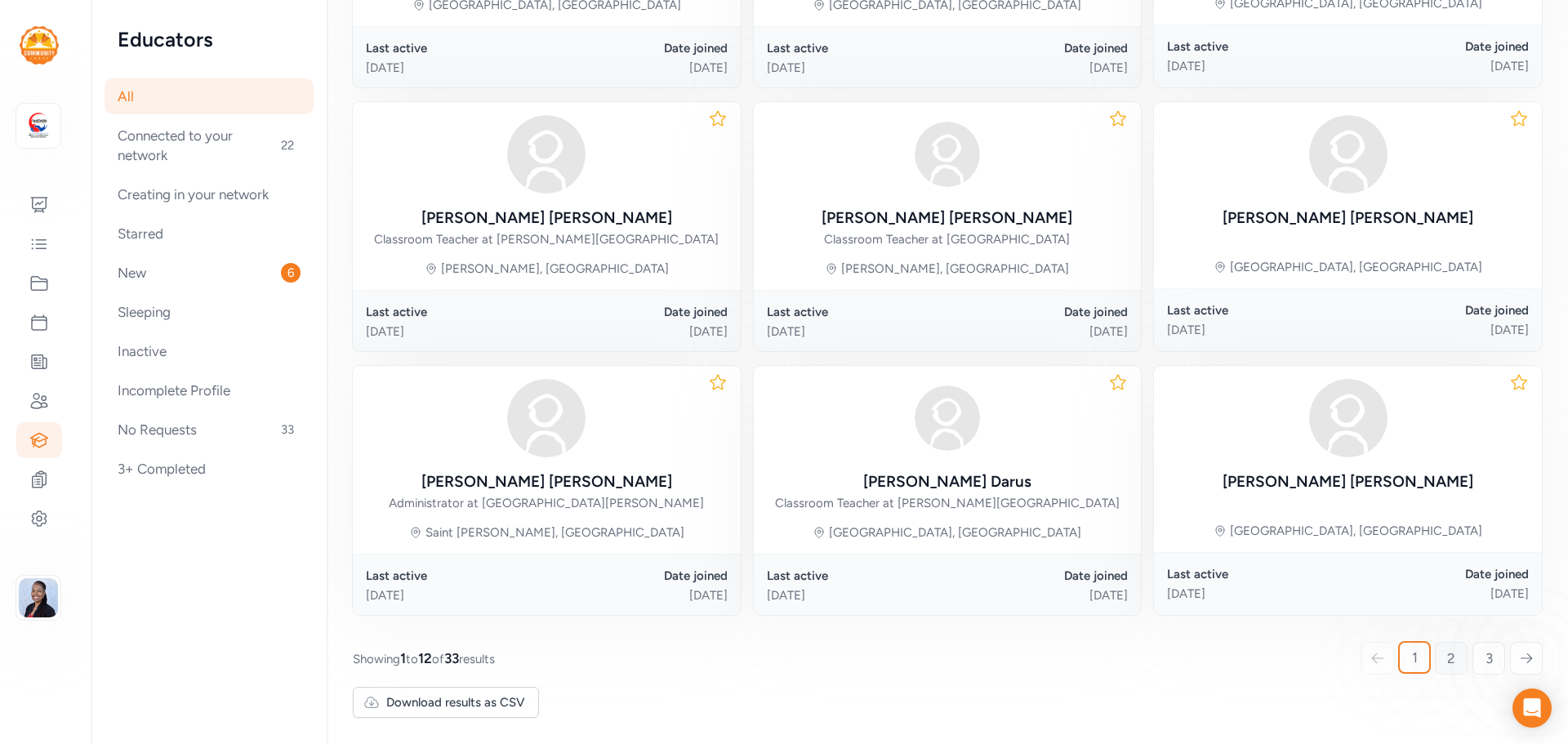
click at [1447, 654] on span "2" at bounding box center [1451, 657] width 8 height 19
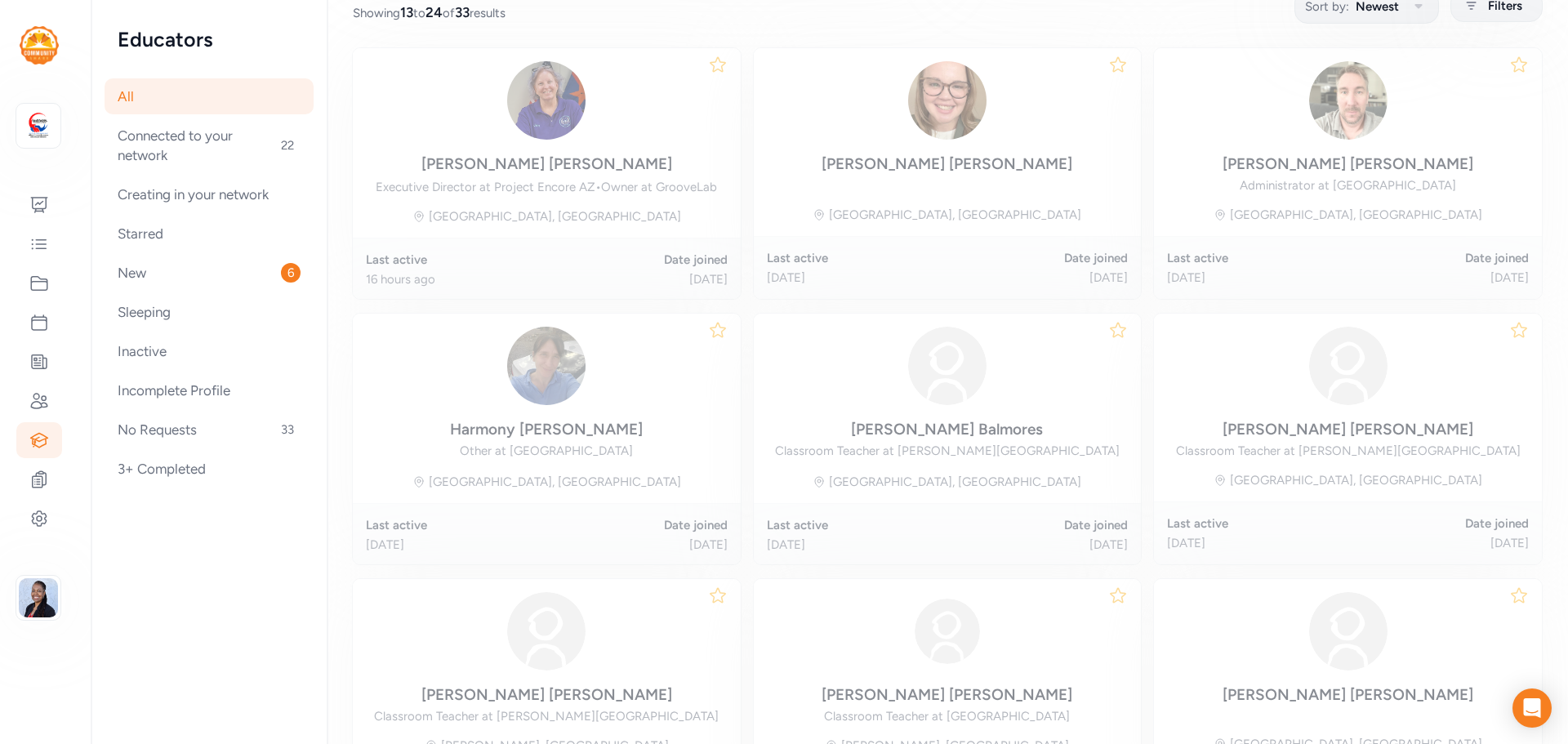
scroll to position [225, 0]
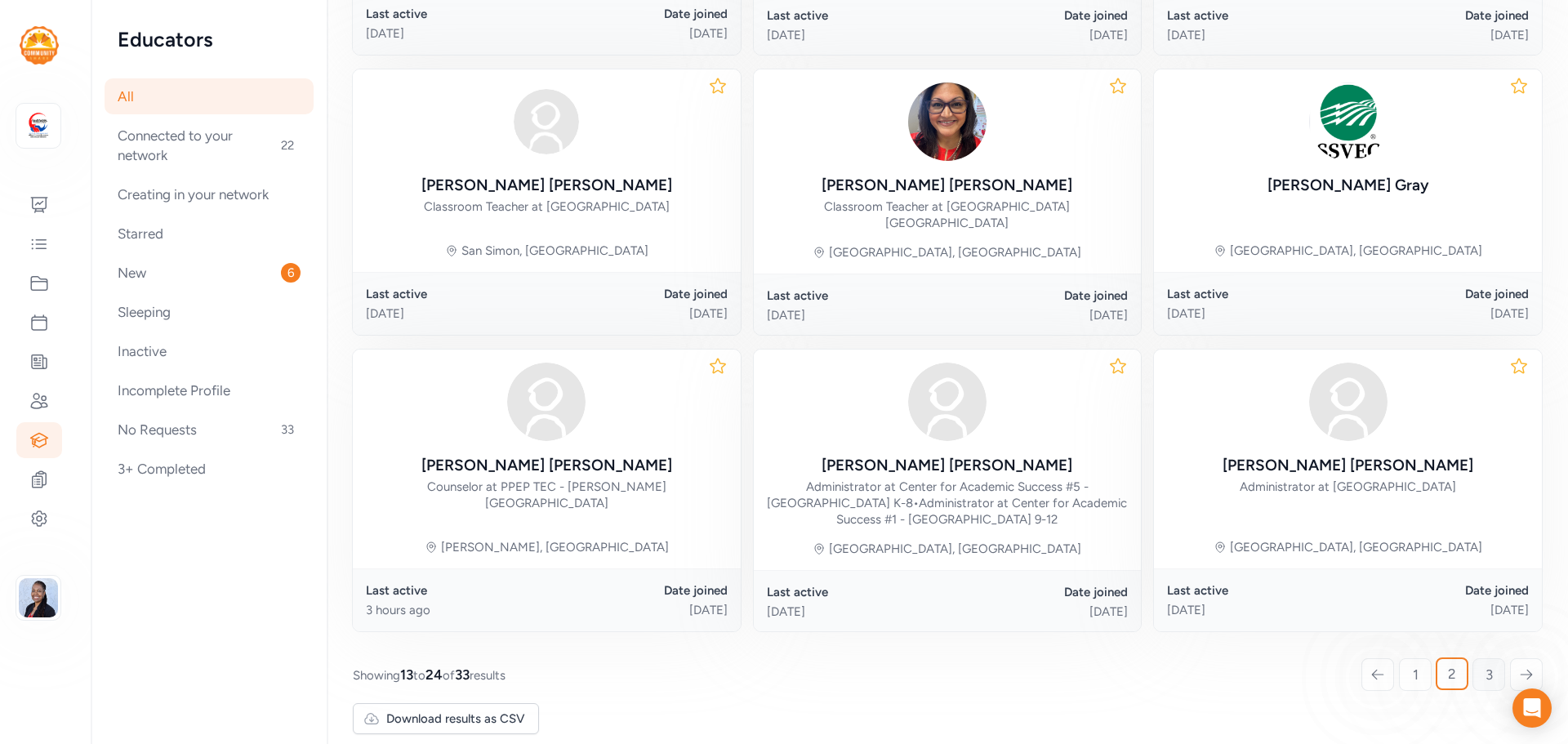
click at [1475, 668] on link "3" at bounding box center [1489, 674] width 32 height 32
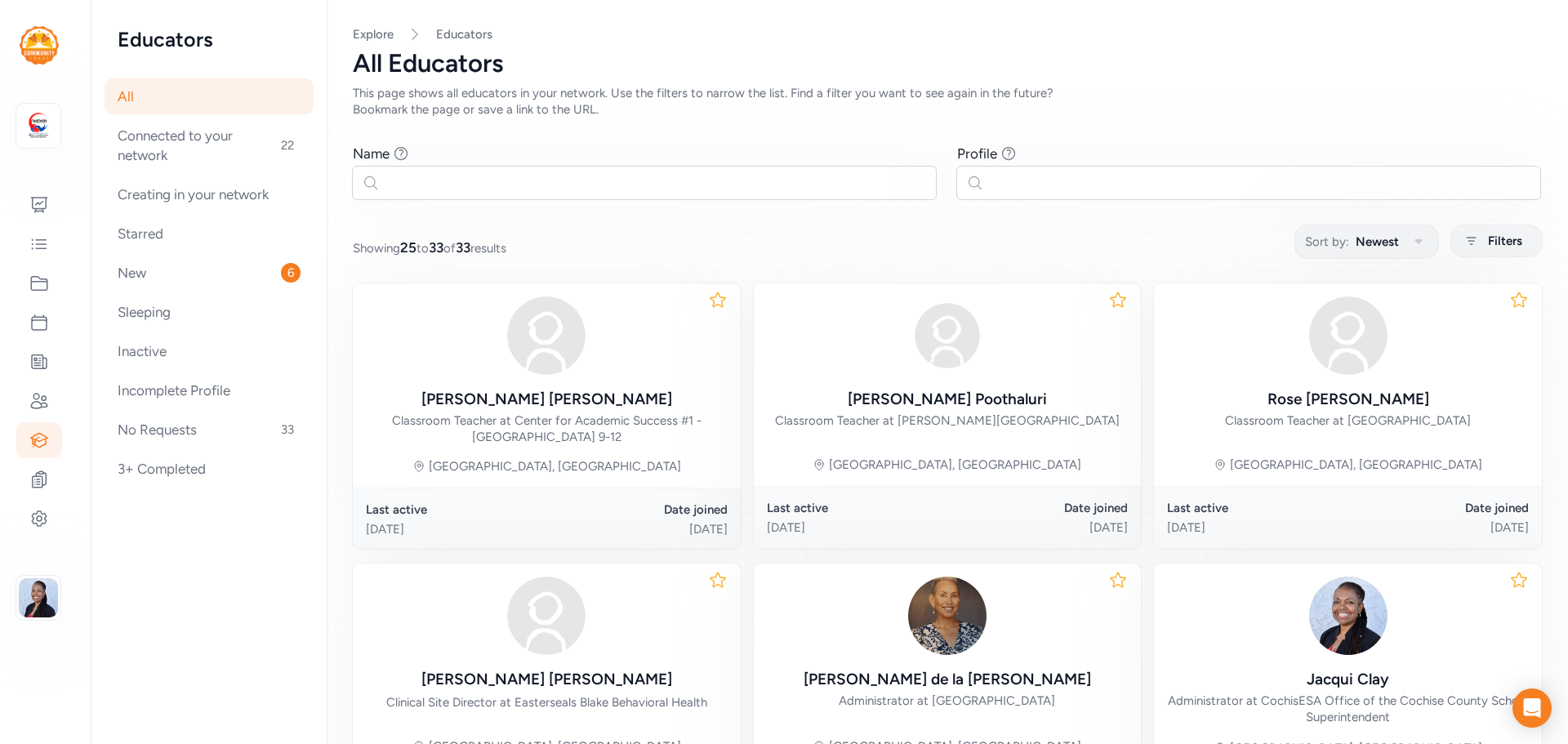
scroll to position [481, 0]
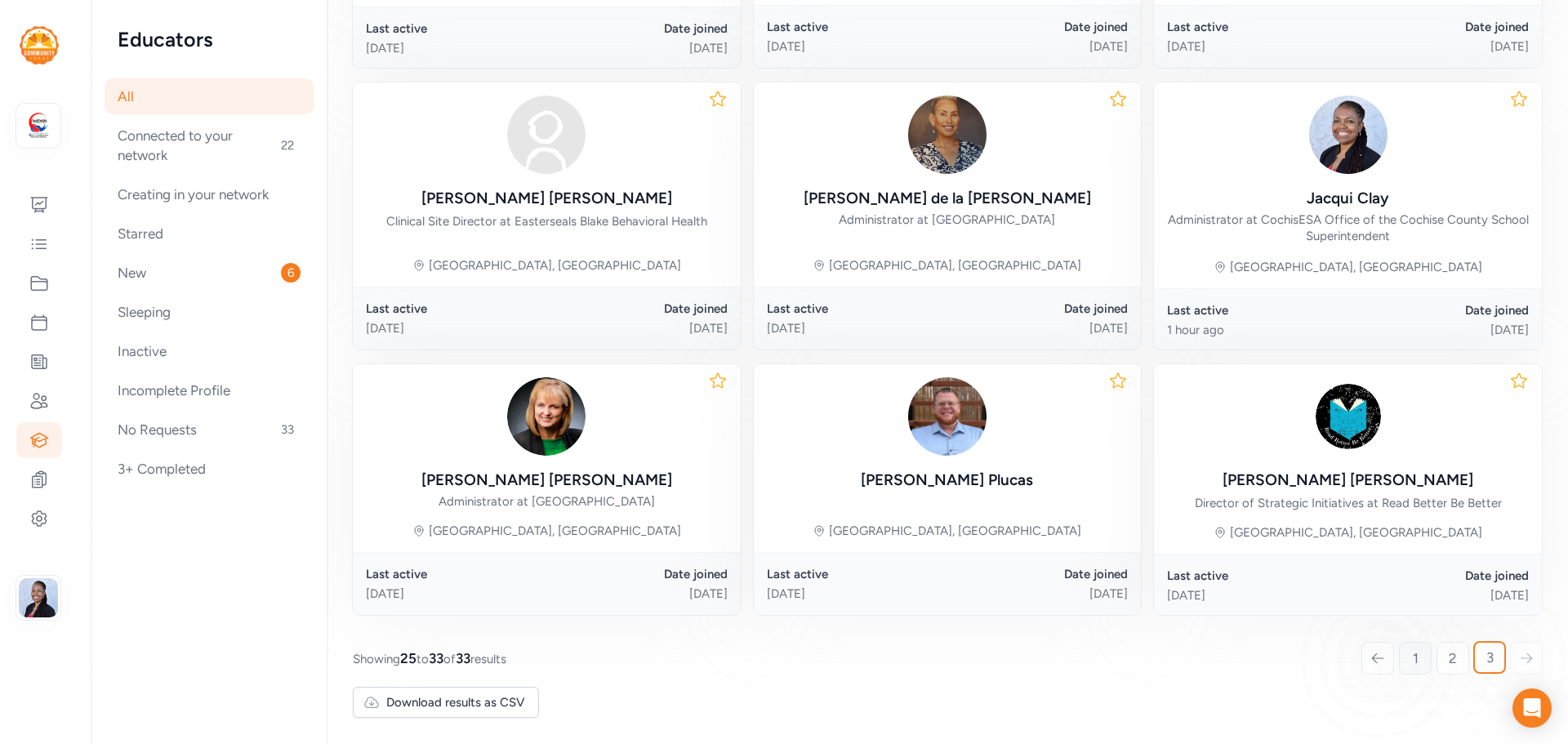
click at [1406, 668] on link "1" at bounding box center [1415, 657] width 32 height 32
